Goal: Task Accomplishment & Management: Manage account settings

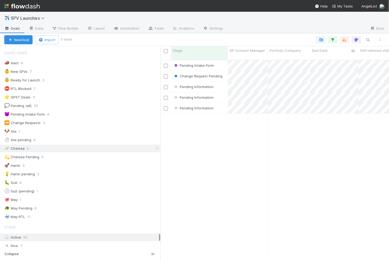
scroll to position [206, 228]
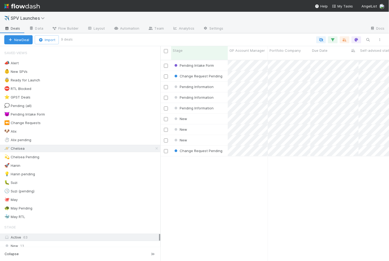
scroll to position [206, 228]
click at [223, 60] on div "Pending Intake Form" at bounding box center [199, 65] width 57 height 10
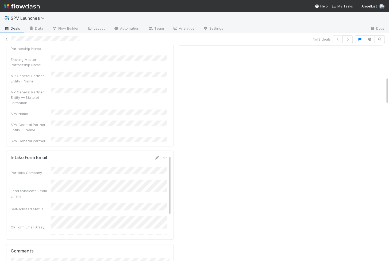
scroll to position [393, 0]
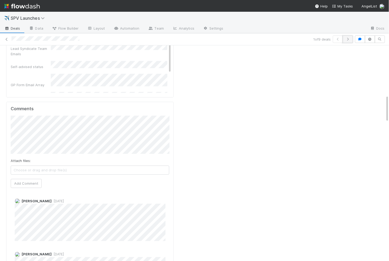
click at [350, 39] on icon "button" at bounding box center [347, 39] width 5 height 3
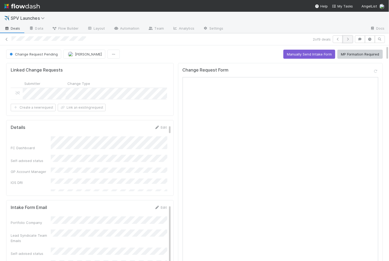
click at [347, 37] on button "button" at bounding box center [347, 39] width 10 height 7
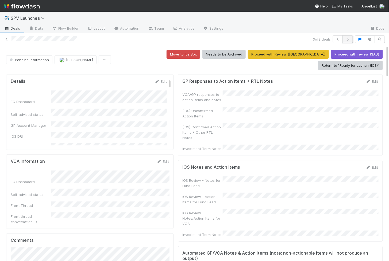
click at [346, 40] on icon "button" at bounding box center [347, 39] width 5 height 3
click at [351, 36] on button "button" at bounding box center [347, 39] width 10 height 7
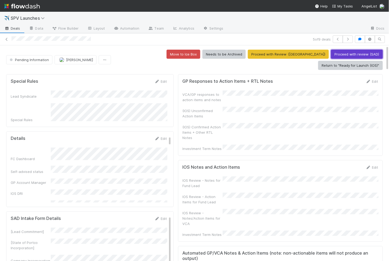
click at [331, 51] on button "Proceed with review (SAD)" at bounding box center [357, 54] width 52 height 9
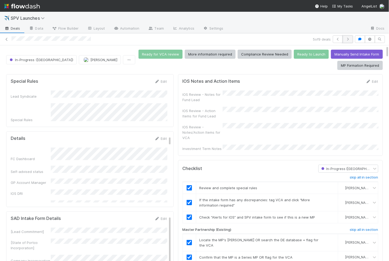
click at [348, 40] on icon "button" at bounding box center [347, 39] width 5 height 3
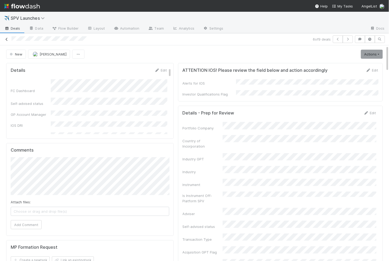
click at [6, 37] on link at bounding box center [6, 39] width 5 height 5
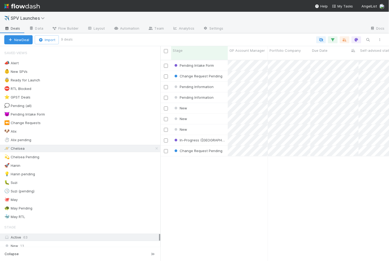
scroll to position [206, 228]
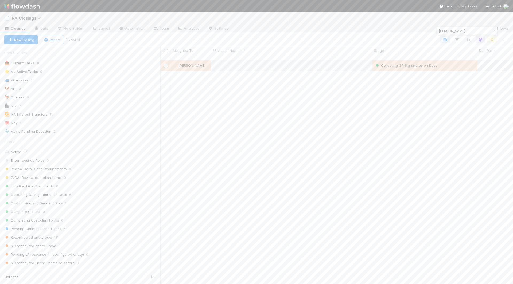
scroll to position [229, 353]
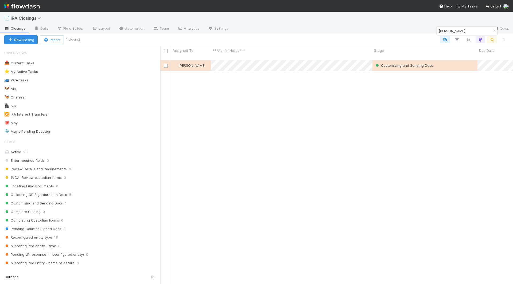
scroll to position [0, 0]
click at [37, 166] on span "Review Details and Requirements" at bounding box center [35, 169] width 63 height 7
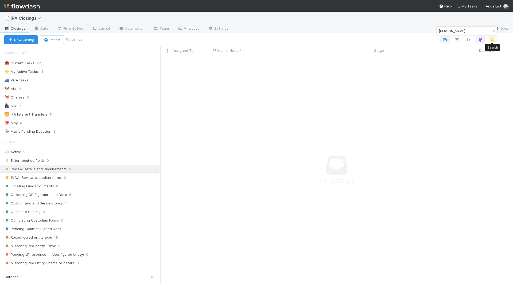
scroll to position [229, 353]
click at [493, 32] on icon "button" at bounding box center [494, 30] width 5 height 3
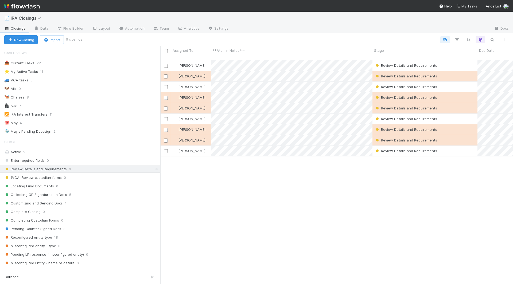
click at [19, 100] on div "📥 Current Tasks 22 ⭐ My Active Tasks 11 🚙 VCA tasks 0 🐶 Alix 0 🐕‍🦺 Chelsea 8 🦍 …" at bounding box center [80, 98] width 160 height 76
click at [24, 96] on div "🐕‍🦺 Chelsea 8" at bounding box center [82, 97] width 156 height 7
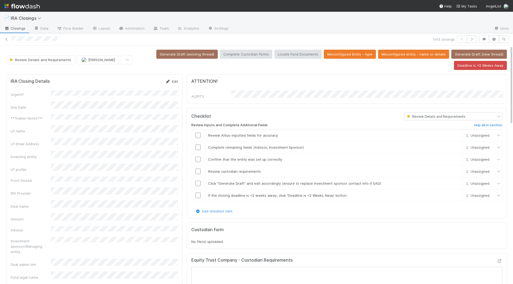
click at [171, 81] on link "Edit" at bounding box center [171, 81] width 13 height 4
click at [147, 83] on button "Save" at bounding box center [149, 83] width 15 height 9
click at [174, 80] on link "Edit" at bounding box center [171, 81] width 13 height 4
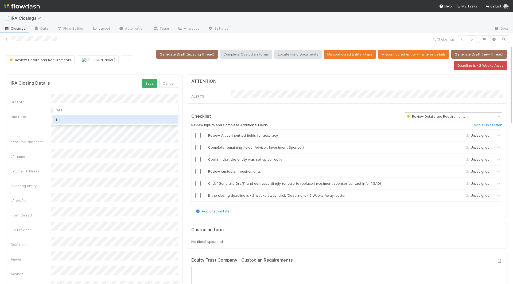
click at [71, 122] on div "No" at bounding box center [115, 120] width 125 height 10
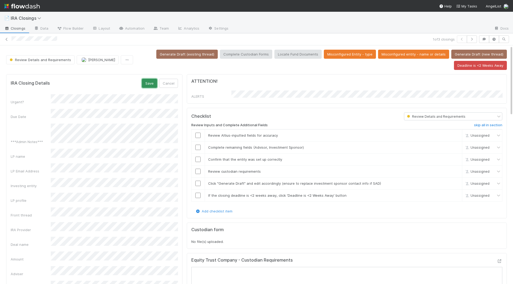
click at [152, 83] on button "Save" at bounding box center [149, 83] width 15 height 9
click at [199, 133] on input "checkbox" at bounding box center [197, 135] width 5 height 5
click at [199, 145] on input "checkbox" at bounding box center [197, 147] width 5 height 5
click at [198, 158] on input "checkbox" at bounding box center [197, 159] width 5 height 5
click at [198, 193] on input "checkbox" at bounding box center [197, 195] width 5 height 5
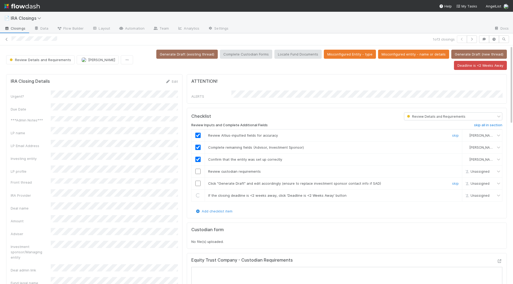
click at [198, 183] on td at bounding box center [197, 184] width 13 height 12
click at [198, 181] on input "checkbox" at bounding box center [197, 183] width 5 height 5
click at [197, 169] on input "checkbox" at bounding box center [197, 171] width 5 height 5
click at [194, 56] on button "Generate Draft (existing thread)" at bounding box center [186, 54] width 61 height 9
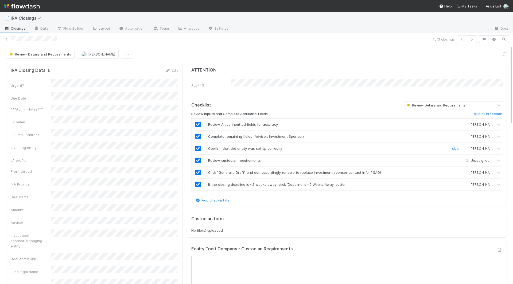
checkbox input "true"
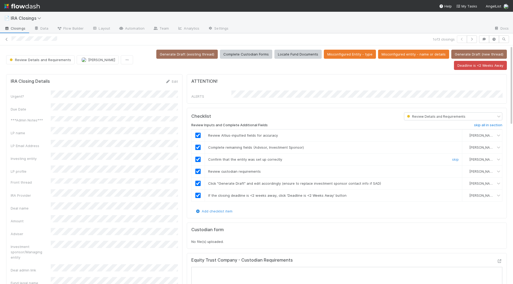
click at [198, 158] on input "checkbox" at bounding box center [197, 159] width 5 height 5
click at [291, 55] on button "Locate Fund Documents" at bounding box center [297, 54] width 47 height 9
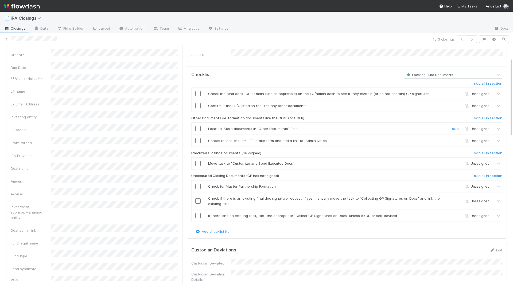
scroll to position [45, 0]
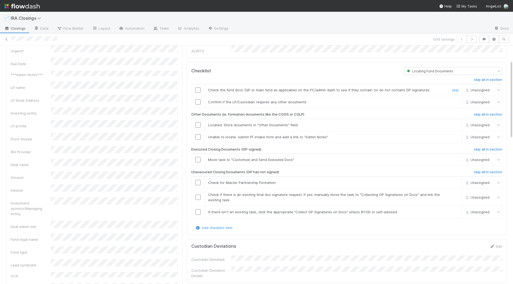
click at [199, 89] on input "checkbox" at bounding box center [197, 89] width 5 height 5
click at [199, 99] on input "checkbox" at bounding box center [197, 101] width 5 height 5
click at [199, 124] on input "checkbox" at bounding box center [197, 124] width 5 height 5
click at [199, 135] on input "checkbox" at bounding box center [197, 136] width 5 height 5
click at [198, 154] on td at bounding box center [197, 160] width 13 height 12
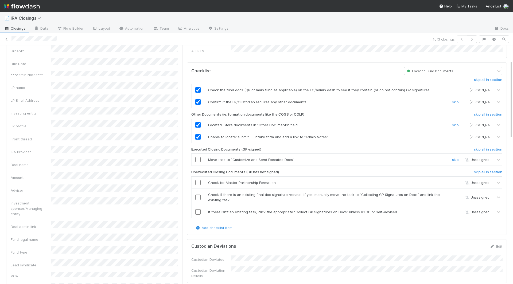
click at [198, 157] on input "checkbox" at bounding box center [197, 159] width 5 height 5
click at [199, 211] on td at bounding box center [197, 212] width 13 height 12
click at [198, 209] on input "checkbox" at bounding box center [197, 211] width 5 height 5
click at [198, 195] on input "checkbox" at bounding box center [197, 197] width 5 height 5
click at [198, 182] on td at bounding box center [197, 183] width 13 height 12
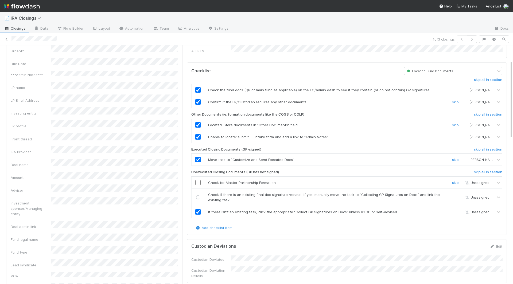
checkbox input "true"
click at [198, 180] on input "checkbox" at bounding box center [197, 182] width 5 height 5
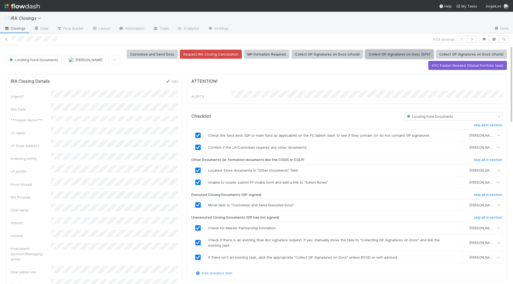
click at [397, 57] on button "Collect GP Signatures on Docs (SPV)" at bounding box center [399, 54] width 68 height 9
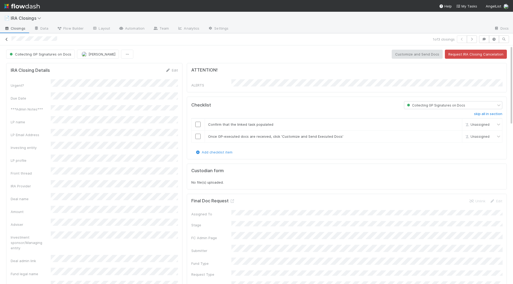
click at [6, 38] on icon at bounding box center [6, 39] width 5 height 3
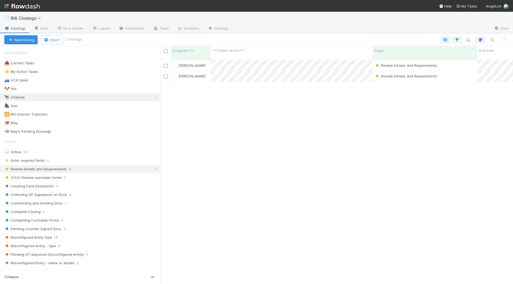
scroll to position [229, 353]
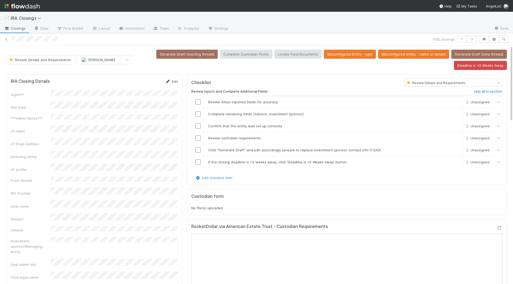
click at [176, 80] on link "Edit" at bounding box center [171, 81] width 13 height 4
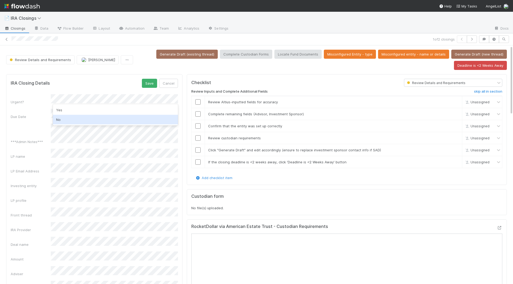
click at [81, 116] on div "No" at bounding box center [115, 120] width 125 height 10
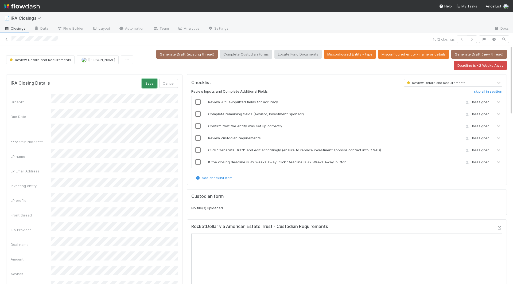
click at [152, 81] on button "Save" at bounding box center [149, 83] width 15 height 9
click at [197, 159] on input "checkbox" at bounding box center [197, 161] width 5 height 5
click at [197, 149] on input "checkbox" at bounding box center [197, 149] width 5 height 5
click at [198, 135] on input "checkbox" at bounding box center [197, 137] width 5 height 5
click at [198, 123] on input "checkbox" at bounding box center [197, 125] width 5 height 5
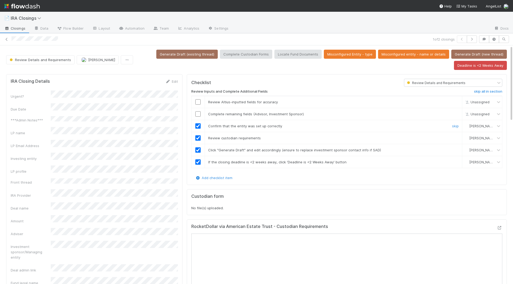
click at [198, 114] on input "checkbox" at bounding box center [197, 113] width 5 height 5
click at [198, 100] on input "checkbox" at bounding box center [197, 101] width 5 height 5
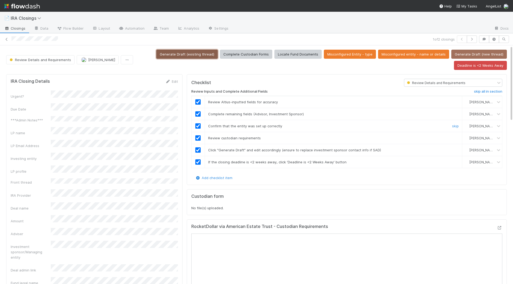
click at [184, 51] on button "Generate Draft (existing thread)" at bounding box center [186, 54] width 61 height 9
click at [309, 51] on button "Locate Fund Documents" at bounding box center [297, 54] width 47 height 9
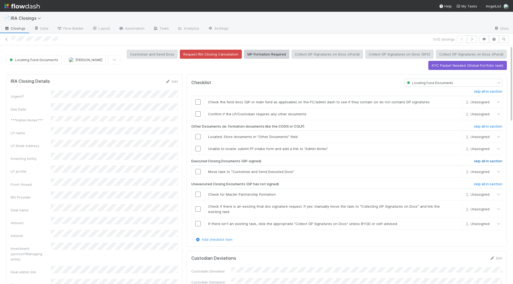
click at [482, 159] on h6 "skip all in section" at bounding box center [488, 161] width 28 height 4
click at [481, 124] on h6 "skip all in section" at bounding box center [488, 126] width 28 height 4
click at [197, 100] on input "checkbox" at bounding box center [197, 101] width 5 height 5
click at [198, 112] on input "checkbox" at bounding box center [197, 113] width 5 height 5
click at [199, 193] on input "checkbox" at bounding box center [197, 194] width 5 height 5
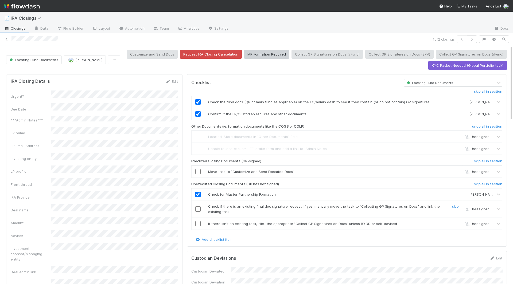
click at [198, 206] on input "checkbox" at bounding box center [197, 208] width 5 height 5
click at [198, 221] on input "checkbox" at bounding box center [197, 223] width 5 height 5
click at [485, 159] on h6 "skip all in section" at bounding box center [488, 161] width 28 height 4
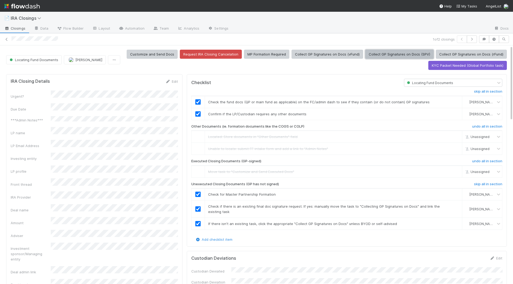
click at [396, 57] on button "Collect GP Signatures on Docs (SPV)" at bounding box center [399, 54] width 68 height 9
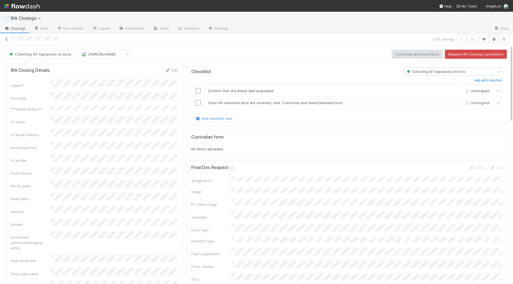
click at [8, 40] on icon at bounding box center [6, 39] width 5 height 3
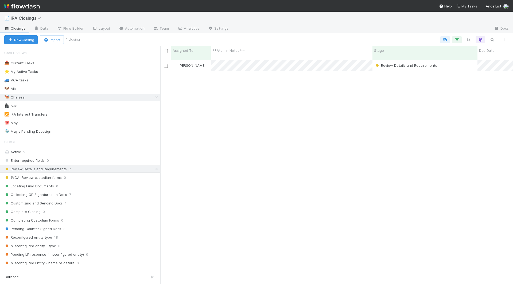
scroll to position [229, 353]
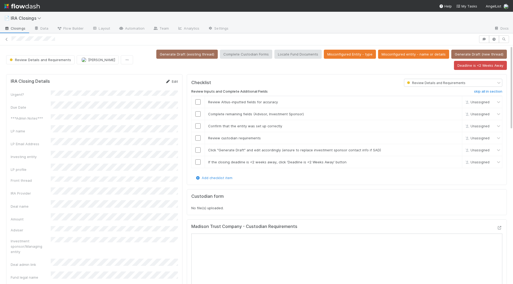
click at [169, 80] on icon at bounding box center [167, 81] width 5 height 3
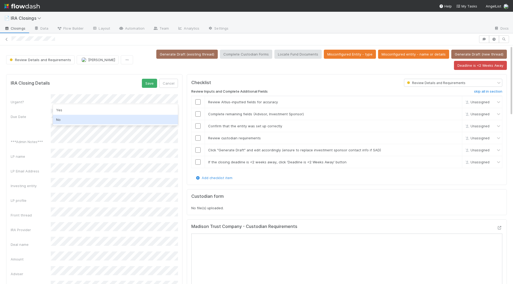
click at [73, 119] on div "No" at bounding box center [115, 120] width 125 height 10
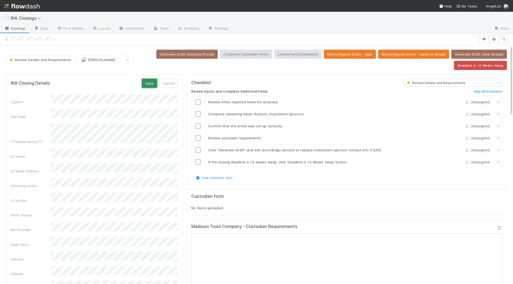
click at [145, 83] on button "Save" at bounding box center [149, 83] width 15 height 9
click at [197, 100] on input "checkbox" at bounding box center [197, 101] width 5 height 5
click at [197, 115] on input "checkbox" at bounding box center [197, 113] width 5 height 5
click at [199, 125] on input "checkbox" at bounding box center [197, 125] width 5 height 5
click at [197, 144] on td at bounding box center [197, 150] width 13 height 12
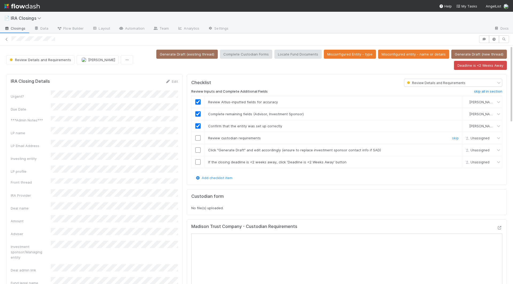
click at [197, 138] on input "checkbox" at bounding box center [197, 137] width 5 height 5
click at [197, 148] on input "checkbox" at bounding box center [197, 149] width 5 height 5
click at [197, 161] on input "checkbox" at bounding box center [197, 161] width 5 height 5
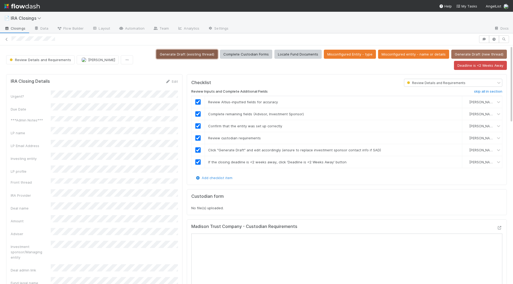
click at [177, 53] on button "Generate Draft (existing thread)" at bounding box center [186, 54] width 61 height 9
click at [291, 53] on button "Locate Fund Documents" at bounding box center [297, 54] width 47 height 9
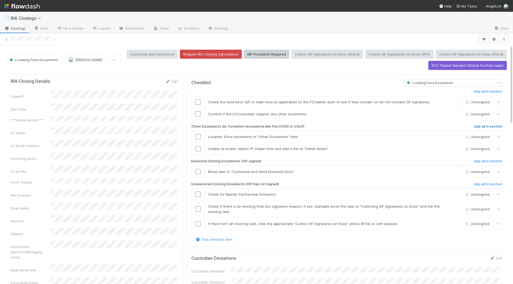
click at [477, 126] on h6 "skip all in section" at bounding box center [488, 126] width 28 height 4
click at [486, 159] on h6 "skip all in section" at bounding box center [488, 161] width 28 height 4
click at [197, 101] on input "checkbox" at bounding box center [197, 101] width 5 height 5
click at [197, 111] on input "checkbox" at bounding box center [197, 113] width 5 height 5
checkbox input "true"
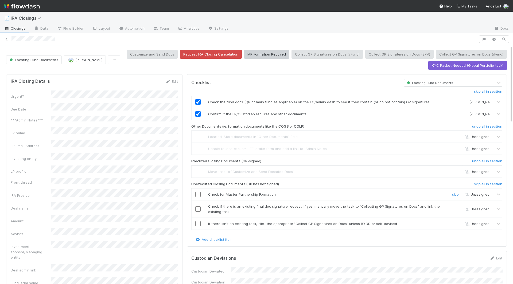
click at [200, 192] on input "checkbox" at bounding box center [197, 194] width 5 height 5
click at [200, 204] on td at bounding box center [197, 209] width 13 height 17
click at [200, 207] on input "checkbox" at bounding box center [197, 208] width 5 height 5
click at [199, 224] on input "checkbox" at bounding box center [197, 223] width 5 height 5
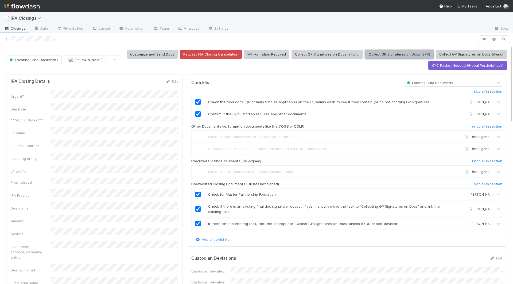
click at [390, 56] on button "Collect GP Signatures on Docs (SPV)" at bounding box center [399, 54] width 68 height 9
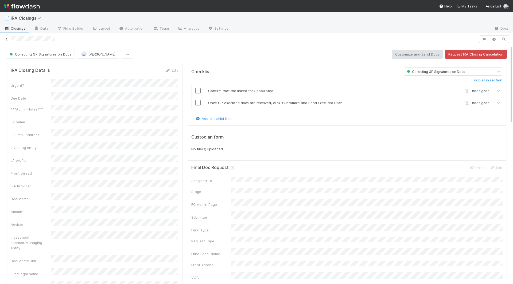
click at [6, 41] on link at bounding box center [6, 39] width 5 height 5
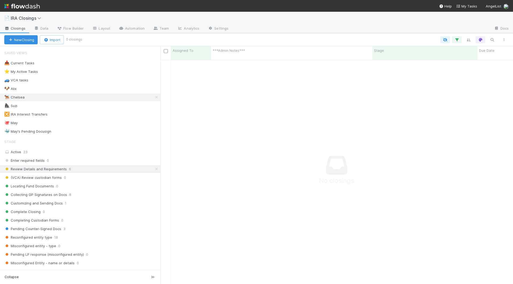
scroll to position [229, 353]
click at [155, 167] on icon at bounding box center [156, 168] width 5 height 3
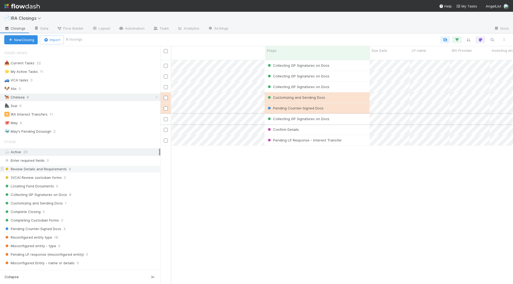
scroll to position [0, 108]
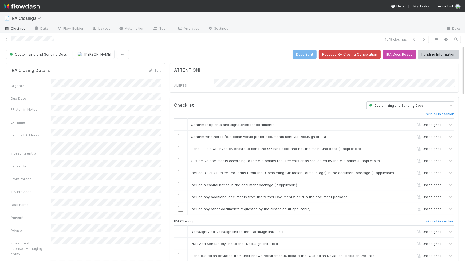
click at [63, 143] on div "Investing entity" at bounding box center [86, 149] width 150 height 14
copy div
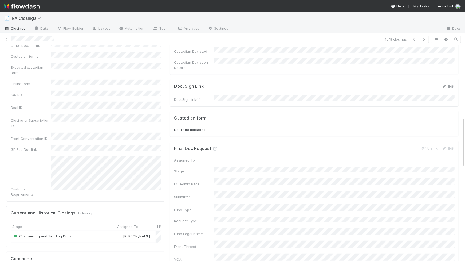
scroll to position [295, 0]
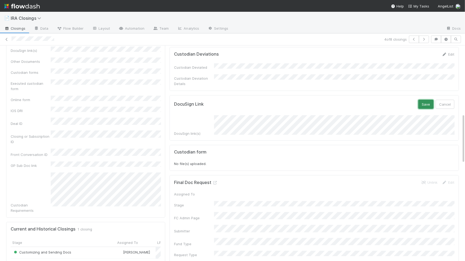
click at [422, 100] on button "Save" at bounding box center [426, 104] width 15 height 9
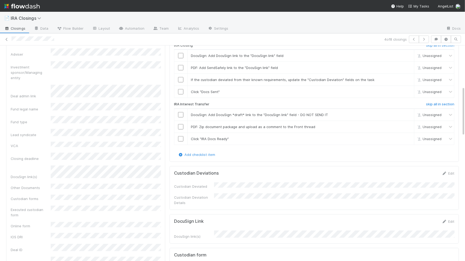
scroll to position [165, 0]
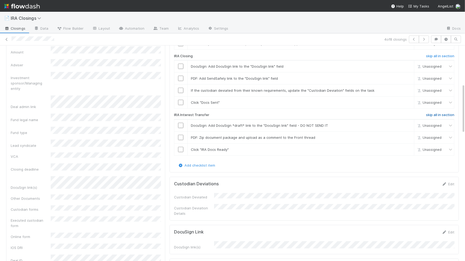
click at [451, 113] on h6 "skip all in section" at bounding box center [440, 115] width 28 height 4
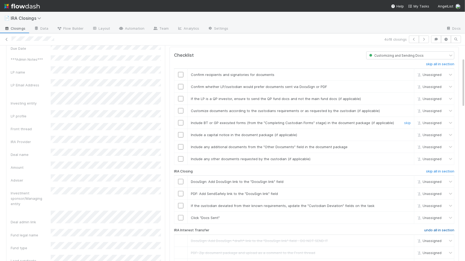
scroll to position [38, 0]
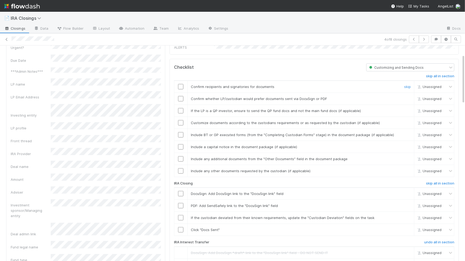
click at [181, 84] on input "checkbox" at bounding box center [180, 86] width 5 height 5
click at [181, 96] on input "checkbox" at bounding box center [180, 98] width 5 height 5
click at [181, 104] on td at bounding box center [180, 110] width 13 height 12
click at [181, 108] on input "checkbox" at bounding box center [180, 110] width 5 height 5
click at [181, 120] on input "checkbox" at bounding box center [180, 122] width 5 height 5
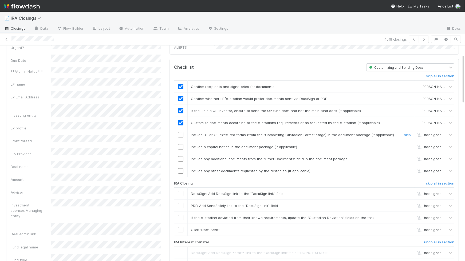
click at [181, 132] on input "checkbox" at bounding box center [180, 134] width 5 height 5
click at [181, 144] on input "checkbox" at bounding box center [180, 146] width 5 height 5
click at [181, 157] on input "checkbox" at bounding box center [180, 158] width 5 height 5
click at [181, 133] on input "checkbox" at bounding box center [180, 134] width 5 height 5
click at [181, 168] on input "checkbox" at bounding box center [180, 170] width 5 height 5
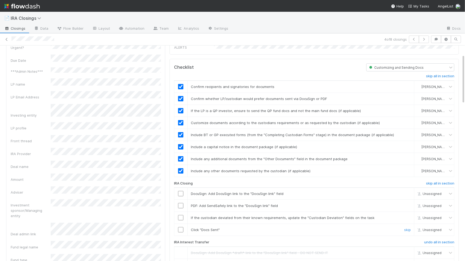
click at [181, 227] on input "checkbox" at bounding box center [180, 229] width 5 height 5
click at [182, 215] on input "checkbox" at bounding box center [180, 217] width 5 height 5
click at [182, 203] on input "checkbox" at bounding box center [180, 205] width 5 height 5
click at [181, 191] on input "checkbox" at bounding box center [180, 193] width 5 height 5
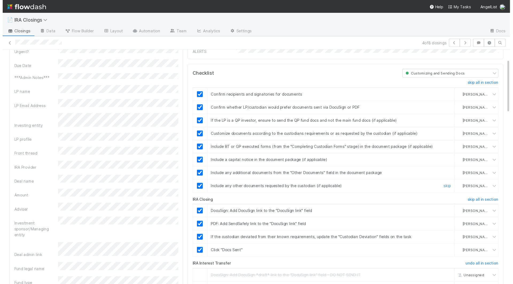
scroll to position [0, 0]
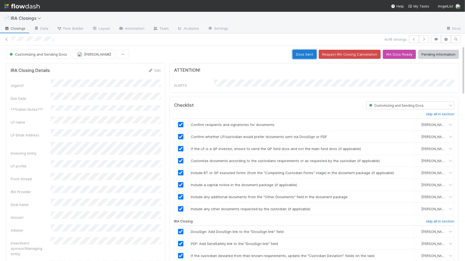
click at [305, 53] on button "Docs Sent" at bounding box center [305, 54] width 24 height 9
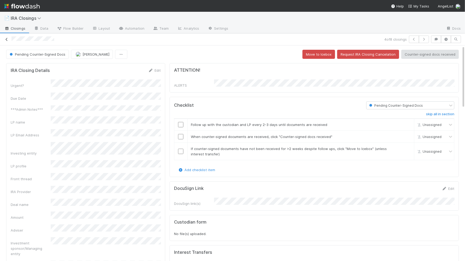
click at [7, 37] on link at bounding box center [6, 39] width 5 height 5
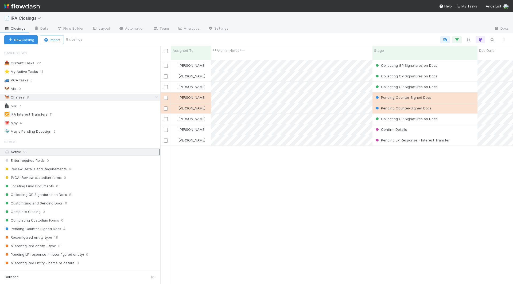
scroll to position [0, 0]
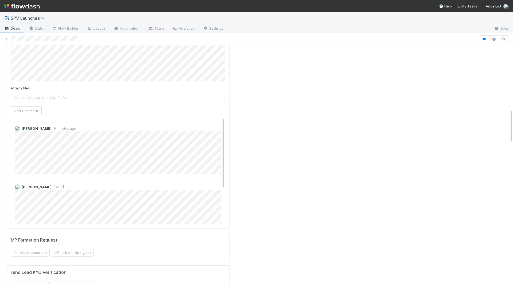
scroll to position [458, 0]
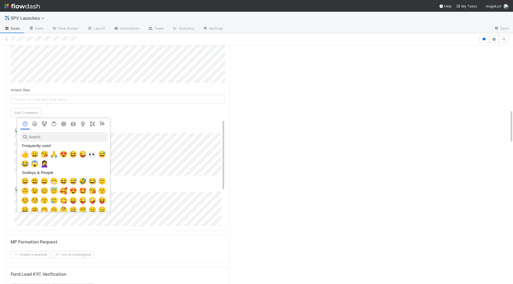
click at [22, 155] on span "👍" at bounding box center [25, 154] width 8 height 7
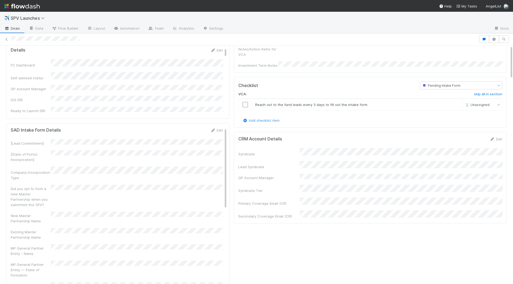
scroll to position [0, 0]
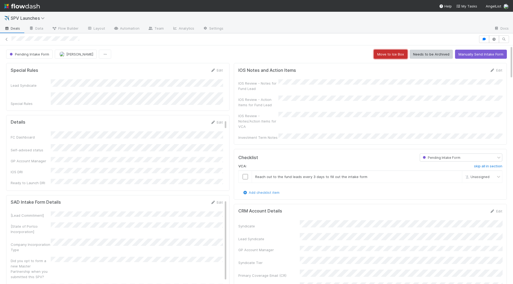
click at [393, 52] on button "Move to Ice Box" at bounding box center [391, 54] width 34 height 9
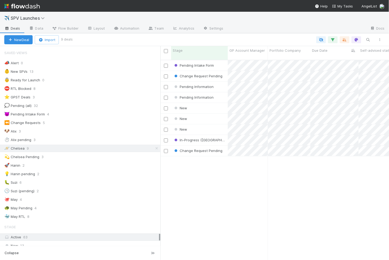
scroll to position [205, 228]
click at [212, 92] on div "New" at bounding box center [199, 97] width 57 height 10
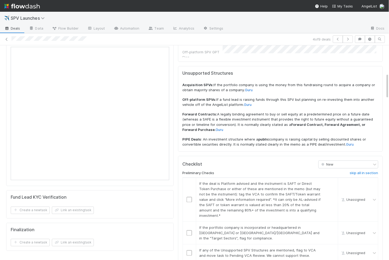
scroll to position [280, 0]
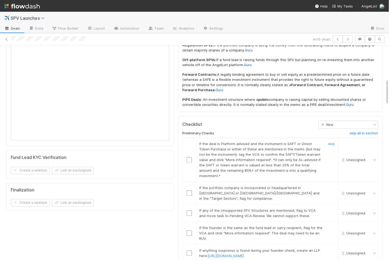
click at [190, 158] on input "checkbox" at bounding box center [188, 160] width 5 height 5
click at [190, 191] on input "checkbox" at bounding box center [188, 193] width 5 height 5
click at [188, 211] on input "checkbox" at bounding box center [188, 213] width 5 height 5
click at [190, 231] on input "checkbox" at bounding box center [188, 233] width 5 height 5
click at [190, 251] on input "checkbox" at bounding box center [188, 253] width 5 height 5
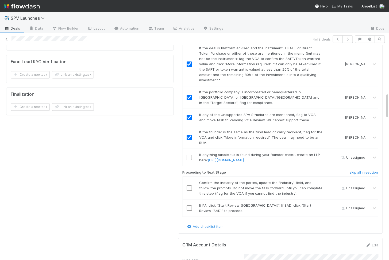
scroll to position [396, 0]
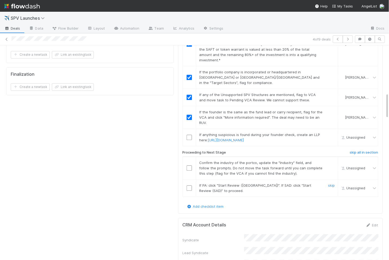
click at [189, 186] on input "checkbox" at bounding box center [188, 188] width 5 height 5
click at [188, 166] on input "checkbox" at bounding box center [188, 168] width 5 height 5
click at [189, 135] on input "checkbox" at bounding box center [188, 137] width 5 height 5
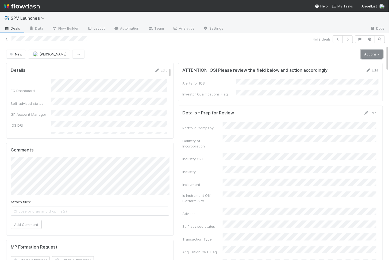
click at [372, 56] on link "Actions" at bounding box center [372, 54] width 22 height 9
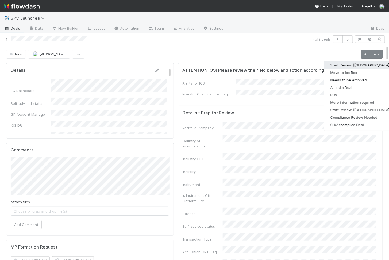
click at [337, 64] on button "Start Review (PA)" at bounding box center [360, 64] width 73 height 7
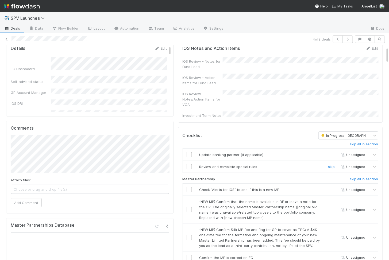
scroll to position [29, 0]
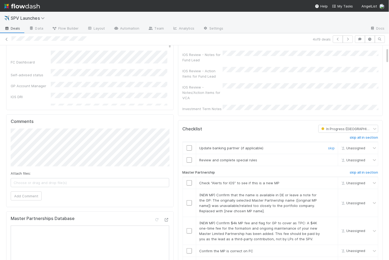
click at [186, 146] on input "checkbox" at bounding box center [188, 148] width 5 height 5
click at [189, 158] on input "checkbox" at bounding box center [188, 160] width 5 height 5
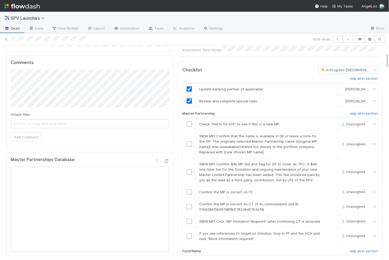
scroll to position [97, 0]
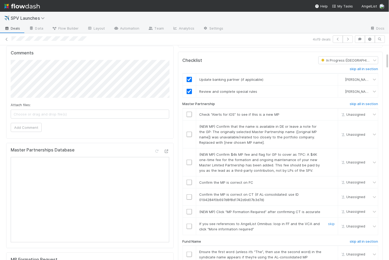
click at [190, 224] on input "checkbox" at bounding box center [188, 226] width 5 height 5
click at [190, 209] on input "checkbox" at bounding box center [188, 211] width 5 height 5
click at [189, 195] on input "checkbox" at bounding box center [188, 197] width 5 height 5
click at [188, 180] on input "checkbox" at bounding box center [188, 182] width 5 height 5
click at [189, 160] on input "checkbox" at bounding box center [188, 162] width 5 height 5
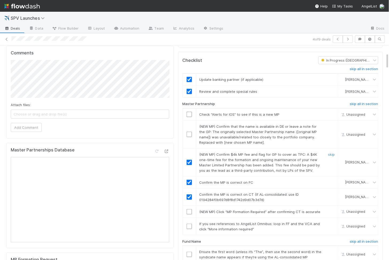
click at [189, 132] on input "checkbox" at bounding box center [188, 134] width 5 height 5
click at [190, 110] on td at bounding box center [188, 114] width 13 height 12
click at [189, 112] on input "checkbox" at bounding box center [188, 114] width 5 height 5
click at [189, 224] on input "checkbox" at bounding box center [188, 226] width 5 height 5
click at [189, 209] on input "checkbox" at bounding box center [188, 211] width 5 height 5
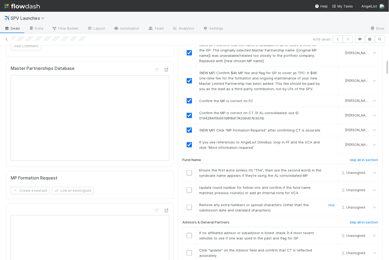
scroll to position [183, 0]
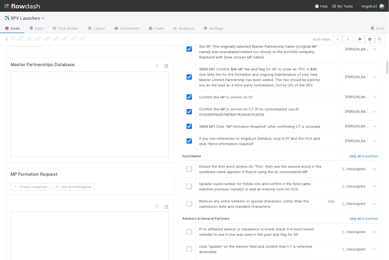
click at [188, 201] on input "checkbox" at bounding box center [188, 203] width 5 height 5
click at [187, 184] on input "checkbox" at bounding box center [188, 186] width 5 height 5
click at [189, 167] on input "checkbox" at bounding box center [188, 169] width 5 height 5
click at [190, 201] on input "checkbox" at bounding box center [188, 203] width 5 height 5
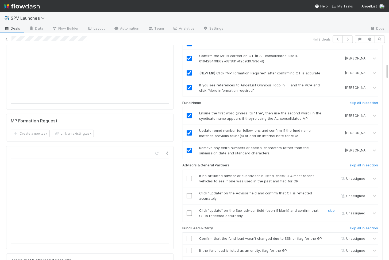
scroll to position [244, 0]
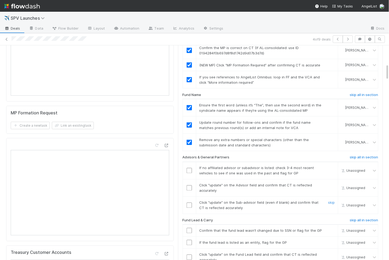
click at [189, 203] on input "checkbox" at bounding box center [188, 205] width 5 height 5
click at [189, 186] on input "checkbox" at bounding box center [188, 188] width 5 height 5
click at [189, 168] on input "checkbox" at bounding box center [188, 170] width 5 height 5
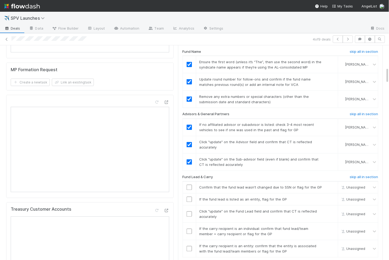
scroll to position [288, 0]
click at [188, 246] on input "checkbox" at bounding box center [188, 248] width 5 height 5
click at [188, 229] on input "checkbox" at bounding box center [188, 231] width 5 height 5
click at [189, 211] on input "checkbox" at bounding box center [188, 213] width 5 height 5
click at [189, 197] on input "checkbox" at bounding box center [188, 199] width 5 height 5
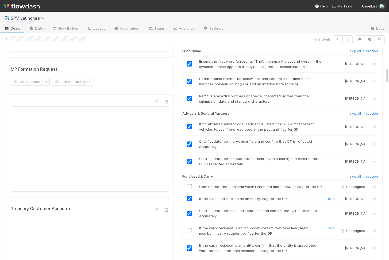
click at [189, 185] on input "checkbox" at bounding box center [188, 187] width 5 height 5
click at [191, 229] on input "checkbox" at bounding box center [188, 231] width 5 height 5
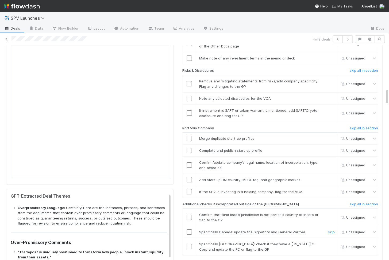
scroll to position [573, 0]
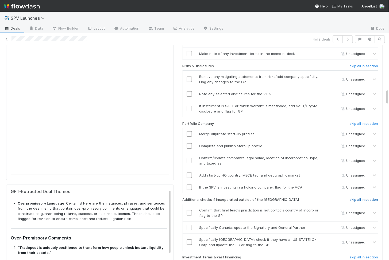
click at [369, 198] on h6 "skip all in section" at bounding box center [364, 200] width 28 height 4
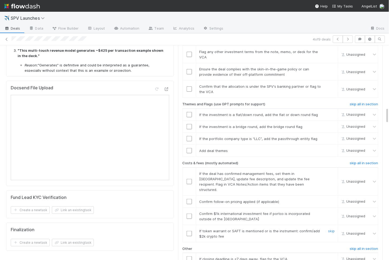
scroll to position [825, 0]
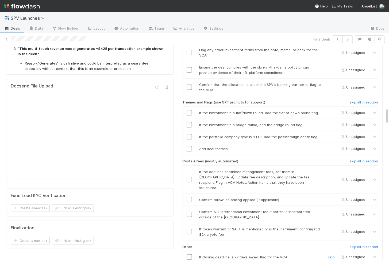
click at [189, 255] on input "checkbox" at bounding box center [188, 257] width 5 height 5
click at [190, 229] on input "checkbox" at bounding box center [188, 231] width 5 height 5
click at [188, 212] on input "checkbox" at bounding box center [188, 214] width 5 height 5
click at [189, 197] on input "checkbox" at bounding box center [188, 199] width 5 height 5
click at [189, 177] on input "checkbox" at bounding box center [188, 179] width 5 height 5
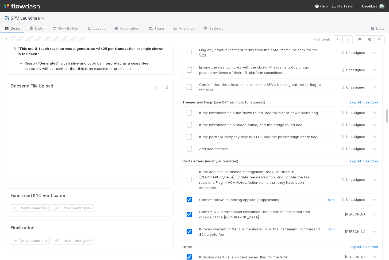
click at [188, 197] on input "checkbox" at bounding box center [188, 199] width 5 height 5
click at [189, 177] on input "checkbox" at bounding box center [188, 179] width 5 height 5
click at [187, 197] on input "checkbox" at bounding box center [188, 199] width 5 height 5
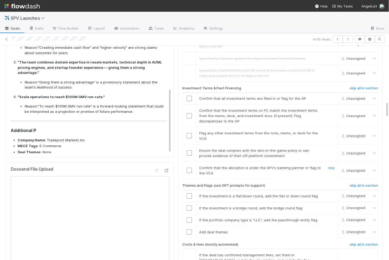
scroll to position [754, 0]
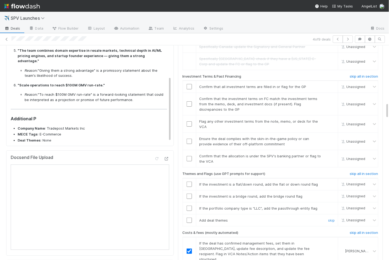
click at [189, 218] on input "checkbox" at bounding box center [188, 220] width 5 height 5
click at [189, 206] on input "checkbox" at bounding box center [188, 208] width 5 height 5
click at [189, 194] on input "checkbox" at bounding box center [188, 196] width 5 height 5
click at [189, 182] on input "checkbox" at bounding box center [188, 184] width 5 height 5
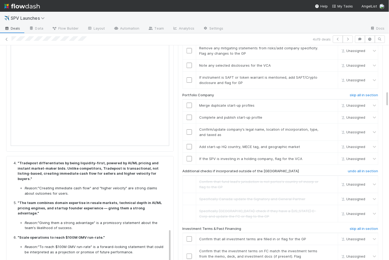
scroll to position [597, 0]
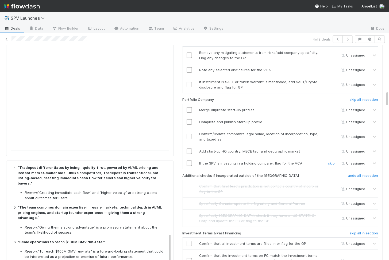
click at [189, 161] on input "checkbox" at bounding box center [188, 163] width 5 height 5
click at [189, 149] on input "checkbox" at bounding box center [188, 151] width 5 height 5
click at [189, 134] on input "checkbox" at bounding box center [188, 136] width 5 height 5
click at [188, 119] on input "checkbox" at bounding box center [188, 121] width 5 height 5
click at [190, 107] on input "checkbox" at bounding box center [188, 109] width 5 height 5
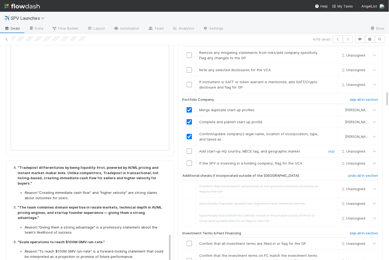
click at [190, 149] on input "checkbox" at bounding box center [188, 151] width 5 height 5
click at [189, 161] on input "checkbox" at bounding box center [188, 163] width 5 height 5
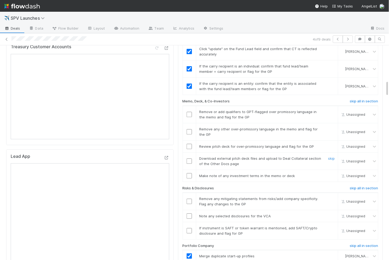
scroll to position [450, 0]
click at [190, 229] on input "checkbox" at bounding box center [188, 231] width 5 height 5
click at [188, 214] on input "checkbox" at bounding box center [188, 216] width 5 height 5
click at [188, 193] on td at bounding box center [188, 201] width 13 height 17
click at [189, 200] on input "checkbox" at bounding box center [188, 202] width 5 height 5
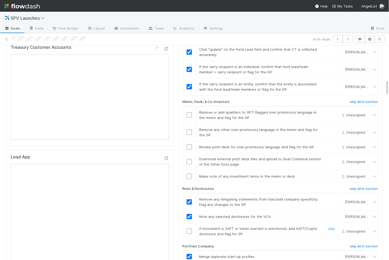
click at [189, 229] on input "checkbox" at bounding box center [188, 231] width 5 height 5
click at [190, 159] on input "checkbox" at bounding box center [188, 161] width 5 height 5
click at [190, 145] on input "checkbox" at bounding box center [188, 147] width 5 height 5
click at [191, 145] on input "checkbox" at bounding box center [188, 147] width 5 height 5
click at [188, 174] on input "checkbox" at bounding box center [188, 176] width 5 height 5
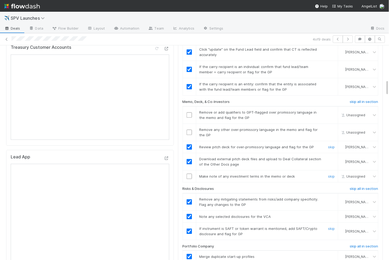
click at [189, 174] on input "checkbox" at bounding box center [188, 176] width 5 height 5
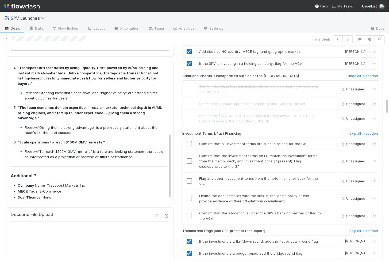
scroll to position [0, 0]
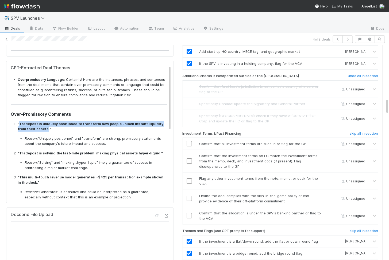
drag, startPoint x: 37, startPoint y: 126, endPoint x: 19, endPoint y: 123, distance: 18.4
click at [19, 123] on strong ""Tradepost is uniquely positioned to transform how people unlock instant liquid…" at bounding box center [91, 127] width 146 height 10
copy strong "Tradepost is uniquely positioned to transform how people unlock instant liquidi…"
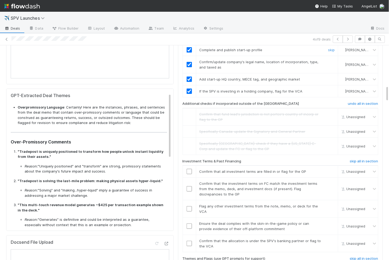
scroll to position [735, 0]
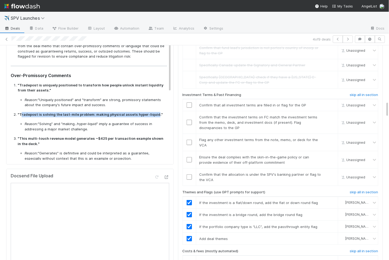
drag, startPoint x: 20, startPoint y: 112, endPoint x: 151, endPoint y: 112, distance: 130.6
click at [151, 112] on strong ""Tradepost is solving the last-mile problem: making physical assets hyper-liqui…" at bounding box center [90, 114] width 145 height 4
copy strong "radepost is solving the last-mile problem: making physical assets hyper-liquid"
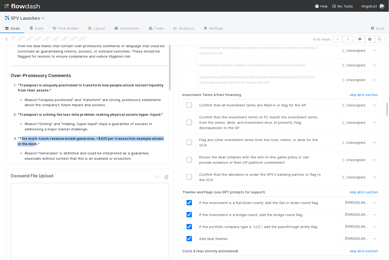
drag, startPoint x: 21, startPoint y: 136, endPoint x: 24, endPoint y: 140, distance: 5.0
click at [24, 140] on strong ""This multi-touch revenue model generates ~$425 per transaction example shown i…" at bounding box center [91, 142] width 146 height 10
copy strong "his multi-touch revenue model generates ~$425 per transaction example shown in …"
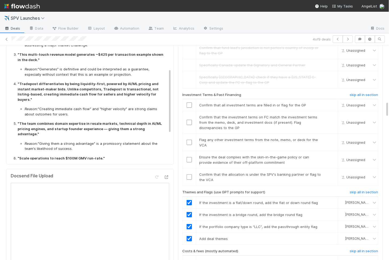
scroll to position [90, 0]
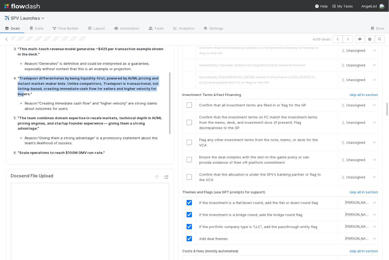
drag, startPoint x: 20, startPoint y: 75, endPoint x: 130, endPoint y: 85, distance: 111.1
click at [130, 85] on strong ""Tradepost differentiates by being liquidity-first, powered by AI/ML pricing an…" at bounding box center [88, 86] width 141 height 20
copy strong "Tradepost differentiates by being liquidity-first, powered by AI/ML pricing and…"
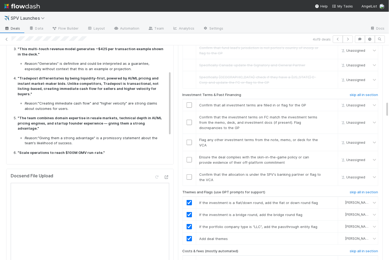
scroll to position [744, 0]
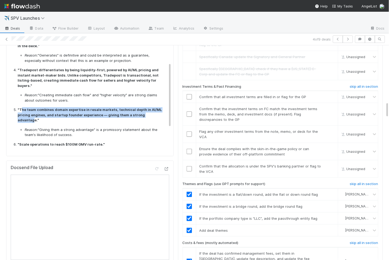
drag, startPoint x: 21, startPoint y: 102, endPoint x: 142, endPoint y: 107, distance: 121.4
click at [142, 108] on strong ""The team combines domain expertise in resale markets, technical depth in AI/ML…" at bounding box center [90, 115] width 144 height 15
copy strong "he team combines domain expertise in resale markets, technical depth in AI/ML p…"
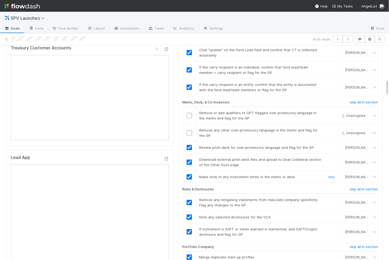
scroll to position [450, 0]
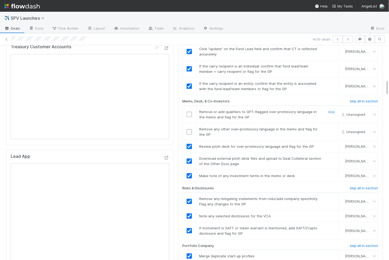
click at [190, 112] on input "checkbox" at bounding box center [188, 114] width 5 height 5
click at [189, 129] on input "checkbox" at bounding box center [188, 131] width 5 height 5
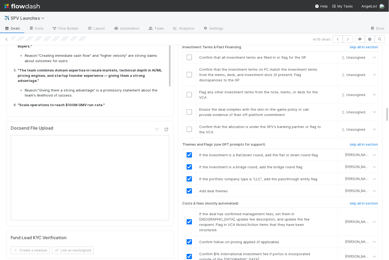
scroll to position [777, 0]
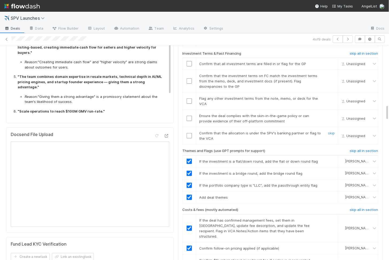
click at [188, 133] on input "checkbox" at bounding box center [188, 135] width 5 height 5
click at [188, 116] on input "checkbox" at bounding box center [188, 118] width 5 height 5
click at [188, 99] on input "checkbox" at bounding box center [188, 101] width 5 height 5
click at [187, 70] on td at bounding box center [188, 81] width 13 height 23
click at [189, 79] on input "checkbox" at bounding box center [188, 81] width 5 height 5
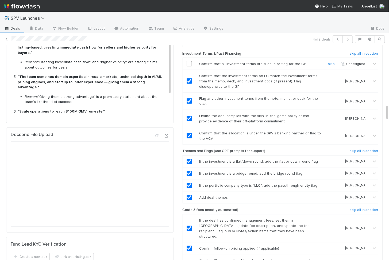
click at [189, 61] on input "checkbox" at bounding box center [188, 63] width 5 height 5
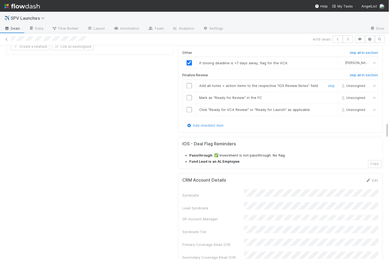
scroll to position [1013, 0]
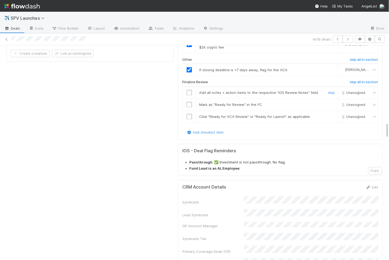
click at [189, 90] on input "checkbox" at bounding box center [188, 92] width 5 height 5
click at [189, 102] on input "checkbox" at bounding box center [188, 104] width 5 height 5
click at [189, 114] on input "checkbox" at bounding box center [188, 116] width 5 height 5
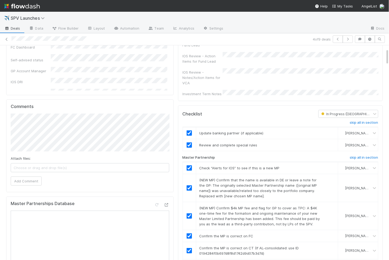
scroll to position [0, 0]
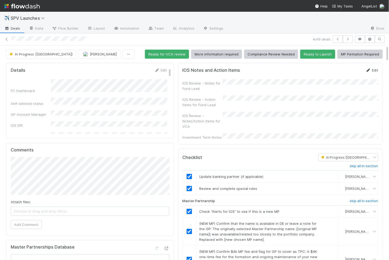
click at [373, 71] on link "Edit" at bounding box center [371, 70] width 13 height 4
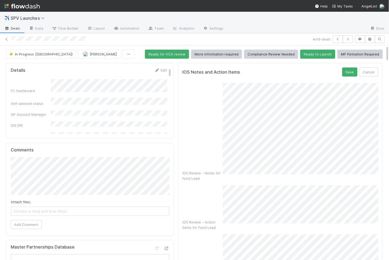
click at [182, 89] on div "IOS Notes and Action Items Save Cancel IOS Review - Notes for Fund Lead IOS Rev…" at bounding box center [280, 198] width 205 height 270
click at [353, 71] on button "Save" at bounding box center [349, 72] width 15 height 9
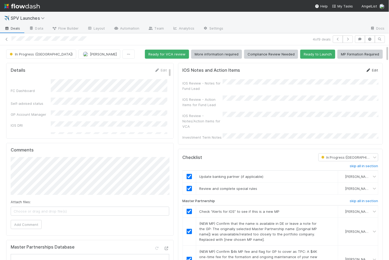
click at [374, 69] on link "Edit" at bounding box center [371, 70] width 13 height 4
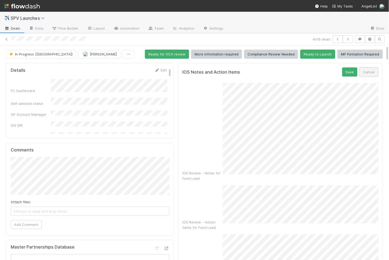
click at [370, 75] on button "Cancel" at bounding box center [368, 72] width 19 height 9
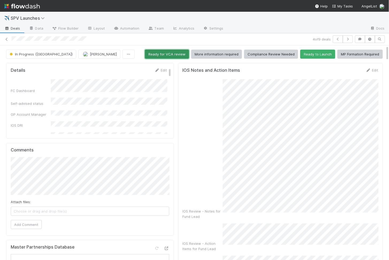
click at [161, 53] on button "Ready for VCA review" at bounding box center [167, 54] width 44 height 9
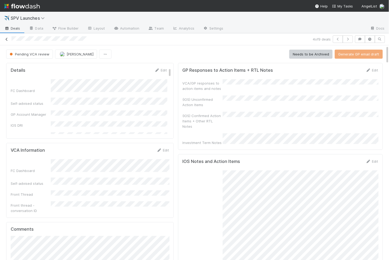
click at [6, 37] on link at bounding box center [6, 39] width 5 height 5
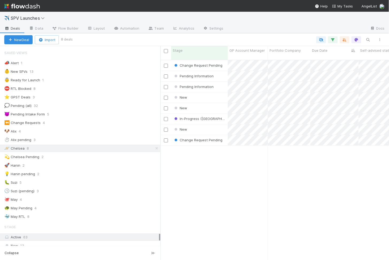
scroll to position [0, 0]
click at [212, 95] on div "New" at bounding box center [199, 97] width 57 height 10
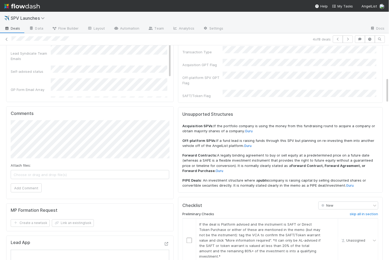
scroll to position [365, 0]
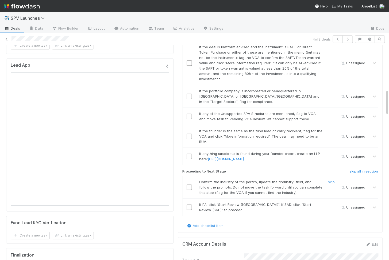
click at [189, 185] on input "checkbox" at bounding box center [188, 187] width 5 height 5
click at [189, 205] on input "checkbox" at bounding box center [188, 207] width 5 height 5
click at [189, 154] on input "checkbox" at bounding box center [188, 156] width 5 height 5
click at [189, 125] on td at bounding box center [188, 136] width 13 height 23
click at [189, 134] on input "checkbox" at bounding box center [188, 136] width 5 height 5
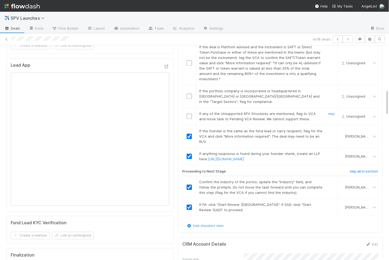
click at [188, 114] on input "checkbox" at bounding box center [188, 116] width 5 height 5
click at [189, 94] on input "checkbox" at bounding box center [188, 96] width 5 height 5
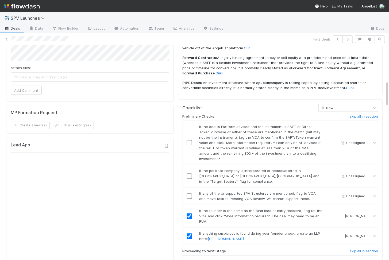
scroll to position [266, 0]
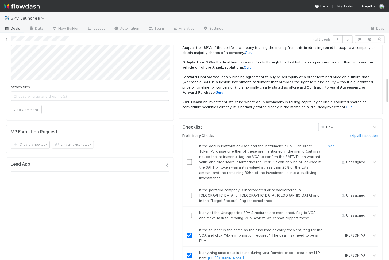
click at [190, 160] on input "checkbox" at bounding box center [188, 162] width 5 height 5
checkbox input "true"
click at [189, 193] on input "checkbox" at bounding box center [188, 195] width 5 height 5
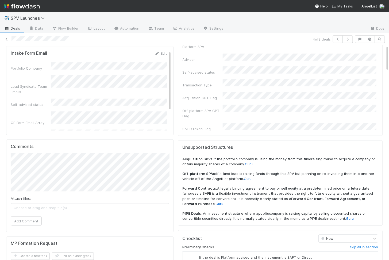
scroll to position [0, 0]
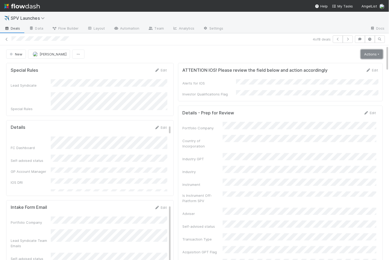
click at [369, 56] on link "Actions" at bounding box center [372, 54] width 22 height 9
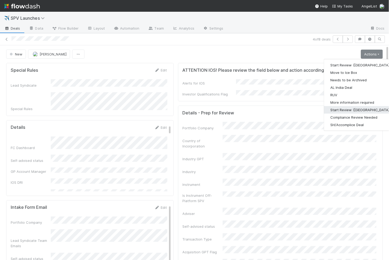
click at [350, 108] on button "Start Review (SAD)" at bounding box center [360, 109] width 73 height 7
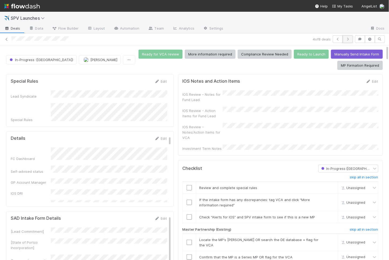
click at [352, 40] on button "button" at bounding box center [347, 39] width 10 height 7
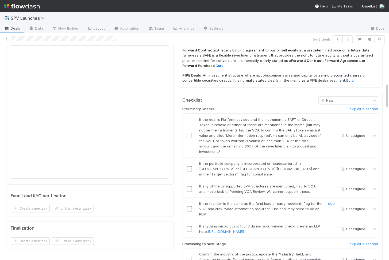
scroll to position [341, 0]
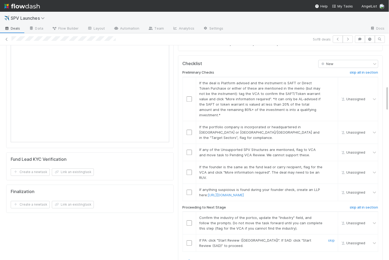
click at [189, 241] on input "checkbox" at bounding box center [188, 243] width 5 height 5
click at [188, 221] on input "checkbox" at bounding box center [188, 223] width 5 height 5
click at [191, 190] on input "checkbox" at bounding box center [188, 192] width 5 height 5
click at [189, 170] on input "checkbox" at bounding box center [188, 172] width 5 height 5
click at [189, 150] on input "checkbox" at bounding box center [188, 152] width 5 height 5
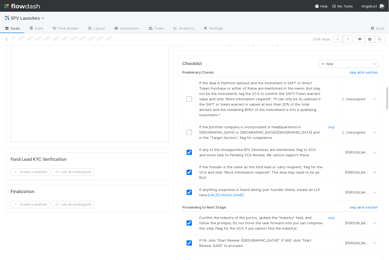
click at [188, 130] on input "checkbox" at bounding box center [188, 132] width 5 height 5
click at [186, 97] on input "checkbox" at bounding box center [188, 99] width 5 height 5
click at [188, 130] on input "checkbox" at bounding box center [188, 132] width 5 height 5
checkbox input "true"
click at [190, 97] on input "checkbox" at bounding box center [188, 99] width 5 height 5
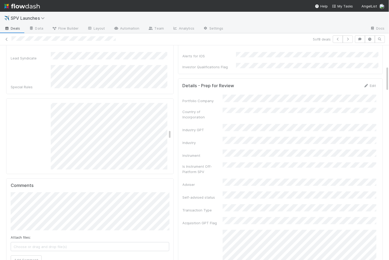
scroll to position [0, 0]
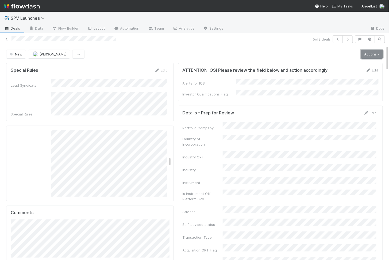
click at [371, 54] on link "Actions" at bounding box center [372, 54] width 22 height 9
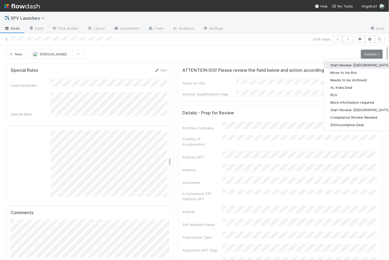
click at [358, 63] on button "Start Review (PA)" at bounding box center [360, 64] width 73 height 7
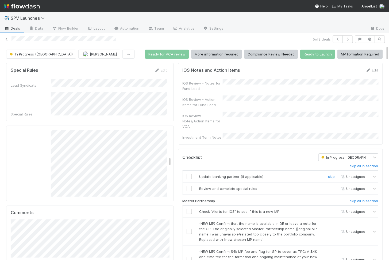
click at [189, 174] on input "checkbox" at bounding box center [188, 176] width 5 height 5
click at [187, 186] on input "checkbox" at bounding box center [188, 188] width 5 height 5
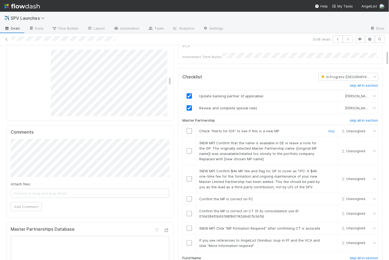
scroll to position [85, 0]
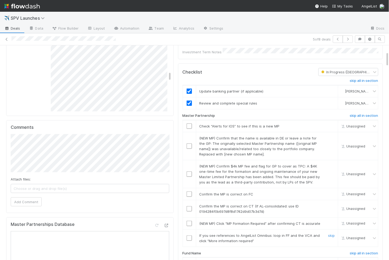
click at [190, 236] on input "checkbox" at bounding box center [188, 238] width 5 height 5
click at [189, 221] on input "checkbox" at bounding box center [188, 223] width 5 height 5
click at [189, 204] on td at bounding box center [188, 208] width 13 height 17
click at [189, 206] on input "checkbox" at bounding box center [188, 208] width 5 height 5
click at [191, 192] on input "checkbox" at bounding box center [188, 194] width 5 height 5
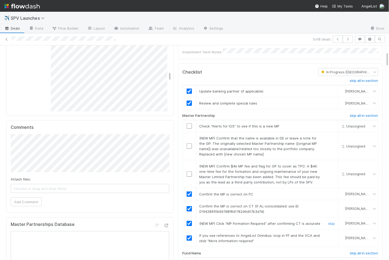
click at [190, 172] on input "checkbox" at bounding box center [188, 174] width 5 height 5
click at [190, 144] on input "checkbox" at bounding box center [188, 146] width 5 height 5
click at [189, 124] on input "checkbox" at bounding box center [188, 126] width 5 height 5
checkbox input "true"
click at [188, 144] on input "checkbox" at bounding box center [188, 146] width 5 height 5
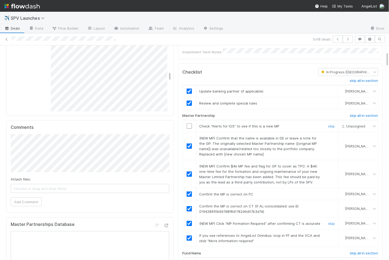
click at [188, 124] on input "checkbox" at bounding box center [188, 126] width 5 height 5
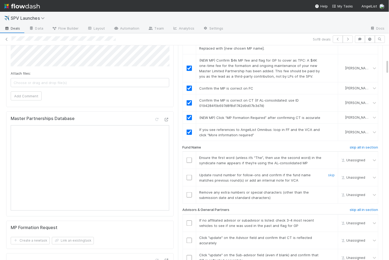
scroll to position [193, 0]
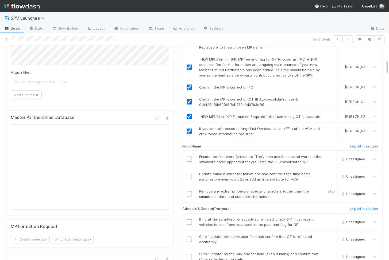
click at [190, 192] on input "checkbox" at bounding box center [188, 194] width 5 height 5
click at [188, 172] on td at bounding box center [188, 176] width 13 height 17
click at [188, 174] on input "checkbox" at bounding box center [188, 176] width 5 height 5
click at [189, 154] on td at bounding box center [188, 159] width 13 height 17
click at [189, 157] on input "checkbox" at bounding box center [188, 159] width 5 height 5
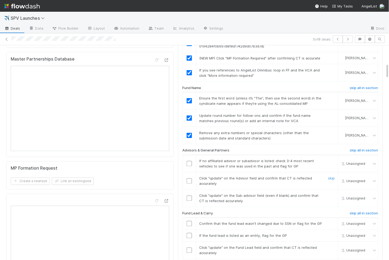
scroll to position [256, 0]
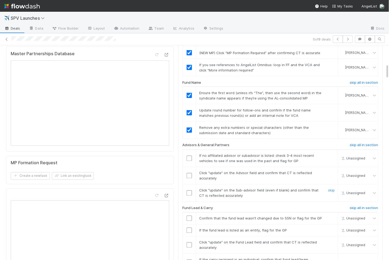
click at [189, 191] on input "checkbox" at bounding box center [188, 193] width 5 height 5
click at [190, 173] on input "checkbox" at bounding box center [188, 175] width 5 height 5
click at [189, 156] on input "checkbox" at bounding box center [188, 158] width 5 height 5
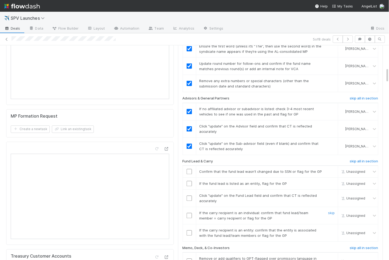
scroll to position [325, 0]
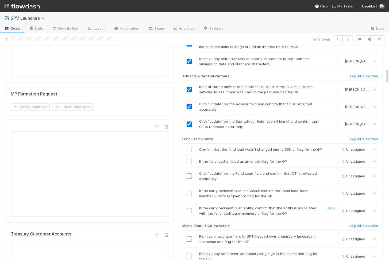
click at [190, 209] on input "checkbox" at bounding box center [188, 211] width 5 height 5
click at [189, 191] on input "checkbox" at bounding box center [188, 193] width 5 height 5
click at [188, 174] on input "checkbox" at bounding box center [188, 176] width 5 height 5
click at [188, 159] on input "checkbox" at bounding box center [188, 161] width 5 height 5
click at [187, 147] on input "checkbox" at bounding box center [188, 149] width 5 height 5
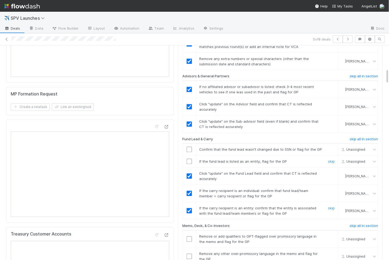
click at [189, 159] on input "checkbox" at bounding box center [188, 161] width 5 height 5
click at [189, 147] on input "checkbox" at bounding box center [188, 149] width 5 height 5
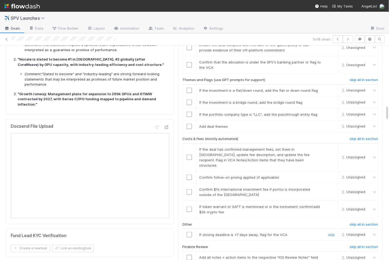
scroll to position [848, 0]
click at [188, 232] on input "checkbox" at bounding box center [188, 234] width 5 height 5
click at [189, 206] on input "checkbox" at bounding box center [188, 208] width 5 height 5
click at [190, 189] on input "checkbox" at bounding box center [188, 191] width 5 height 5
click at [190, 171] on td at bounding box center [188, 177] width 13 height 12
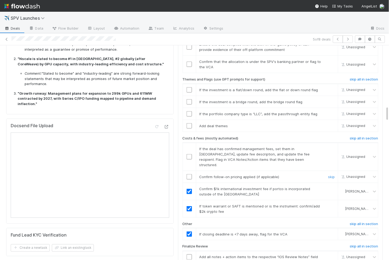
click at [189, 174] on input "checkbox" at bounding box center [188, 176] width 5 height 5
click at [189, 154] on input "checkbox" at bounding box center [188, 156] width 5 height 5
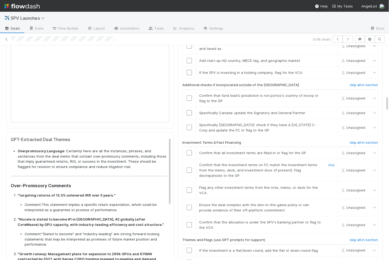
scroll to position [687, 0]
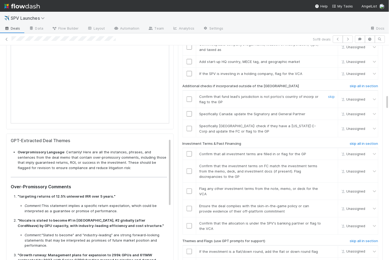
click at [192, 97] on div at bounding box center [189, 99] width 13 height 5
click at [190, 97] on input "checkbox" at bounding box center [188, 99] width 5 height 5
click at [328, 112] on link "skip" at bounding box center [331, 114] width 7 height 4
click at [330, 123] on div "skip" at bounding box center [330, 128] width 16 height 11
click at [330, 124] on link "skip" at bounding box center [331, 126] width 7 height 4
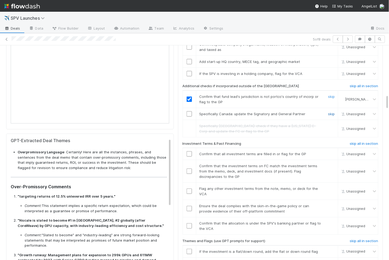
click at [331, 112] on link "skip" at bounding box center [331, 114] width 7 height 4
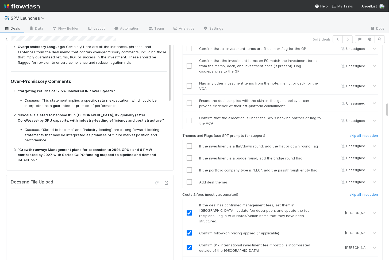
scroll to position [126, 0]
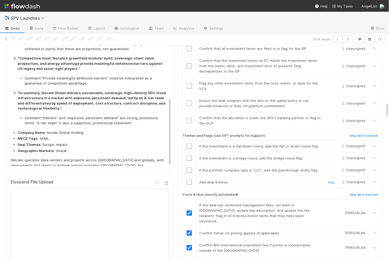
click at [190, 180] on input "checkbox" at bounding box center [188, 182] width 5 height 5
click at [190, 168] on input "checkbox" at bounding box center [188, 170] width 5 height 5
click at [190, 152] on td at bounding box center [188, 158] width 13 height 12
click at [190, 156] on input "checkbox" at bounding box center [188, 158] width 5 height 5
click at [190, 144] on input "checkbox" at bounding box center [188, 146] width 5 height 5
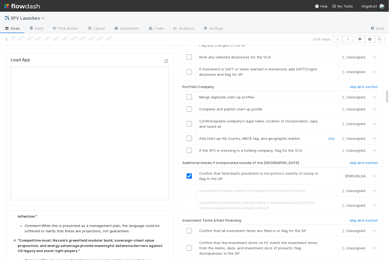
scroll to position [609, 0]
click at [189, 149] on input "checkbox" at bounding box center [188, 151] width 5 height 5
click at [189, 137] on input "checkbox" at bounding box center [188, 139] width 5 height 5
click at [190, 122] on input "checkbox" at bounding box center [188, 124] width 5 height 5
click at [189, 104] on td at bounding box center [188, 110] width 13 height 12
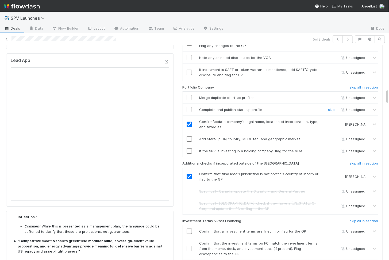
click at [189, 107] on input "checkbox" at bounding box center [188, 109] width 5 height 5
click at [188, 95] on input "checkbox" at bounding box center [188, 97] width 5 height 5
click at [188, 145] on td at bounding box center [188, 151] width 13 height 12
click at [189, 149] on input "checkbox" at bounding box center [188, 151] width 5 height 5
click at [189, 133] on td at bounding box center [188, 139] width 13 height 12
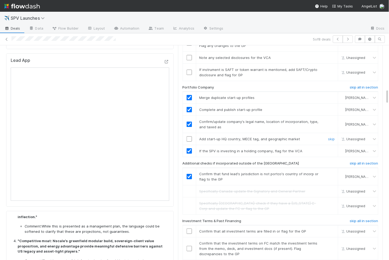
click at [189, 137] on input "checkbox" at bounding box center [188, 139] width 5 height 5
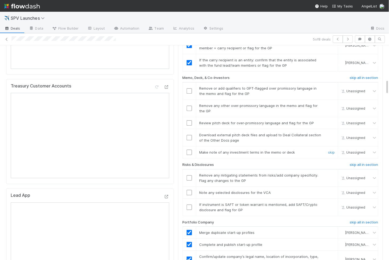
scroll to position [463, 0]
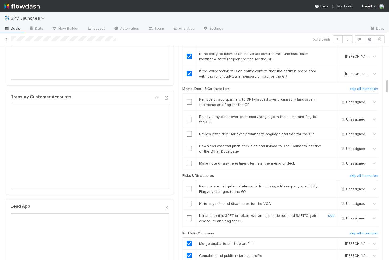
click at [188, 216] on input "checkbox" at bounding box center [188, 218] width 5 height 5
click at [188, 201] on input "checkbox" at bounding box center [188, 203] width 5 height 5
click at [189, 186] on input "checkbox" at bounding box center [188, 188] width 5 height 5
click at [190, 146] on input "checkbox" at bounding box center [188, 148] width 5 height 5
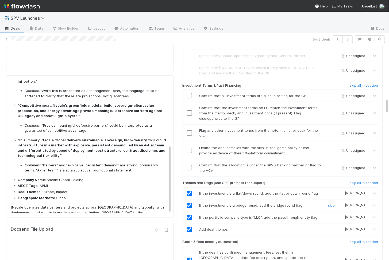
scroll to position [0, 0]
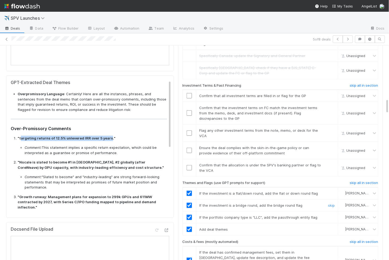
drag, startPoint x: 20, startPoint y: 132, endPoint x: 107, endPoint y: 131, distance: 87.1
click at [107, 136] on strong ""targeting returns of 12.5% unlevered IRR over 5 years."" at bounding box center [67, 138] width 98 height 4
copy strong "argeting returns of 12.5% unlevered IRR over 5 years"
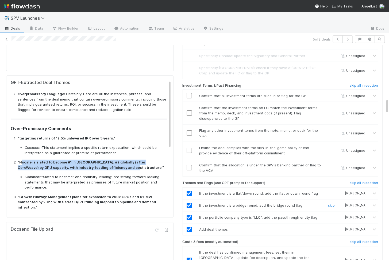
drag, startPoint x: 20, startPoint y: 156, endPoint x: 101, endPoint y: 161, distance: 80.8
click at [101, 161] on strong ""Nscale is slated to become #1 in Europe, #2 globally (after CoreWeave) by GPU …" at bounding box center [91, 165] width 146 height 10
copy strong "scale is slated to become #1 in Europe, #2 globally (after CoreWeave) by GPU ca…"
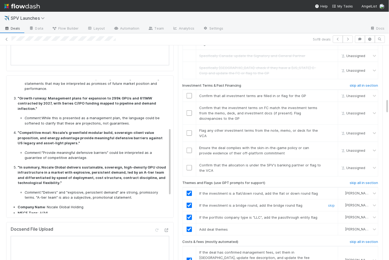
scroll to position [100, 0]
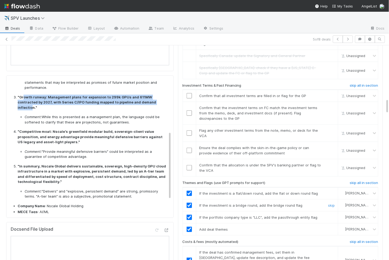
drag, startPoint x: 23, startPoint y: 90, endPoint x: 145, endPoint y: 96, distance: 121.4
click at [145, 96] on strong ""Growth runway: Management plans for expansion to 299k GPUs and 611MW contracte…" at bounding box center [87, 102] width 138 height 15
copy strong "owth runway: Management plans for expansion to 299k GPUs and 611MW contracted b…"
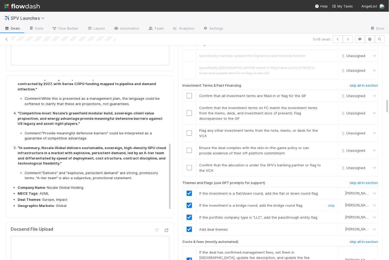
scroll to position [126, 0]
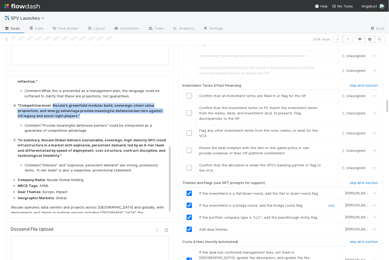
drag, startPoint x: 51, startPoint y: 95, endPoint x: 51, endPoint y: 103, distance: 7.7
click at [51, 103] on p ""Competitive moat: Nscale's greenfield modular build, sovereign-client value pr…" at bounding box center [92, 111] width 149 height 16
copy strong "Nscale's greenfield modular build, sovereign-client value proposition, and ener…"
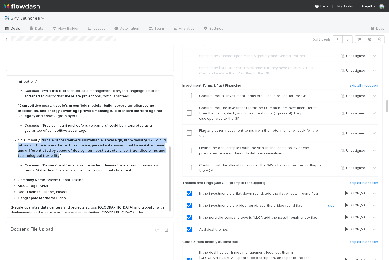
drag, startPoint x: 41, startPoint y: 128, endPoint x: 56, endPoint y: 144, distance: 21.5
click at [56, 144] on strong ""In summary, Nscale Global delivers sustainable, sovereign, high-density GPU cl…" at bounding box center [92, 148] width 148 height 20
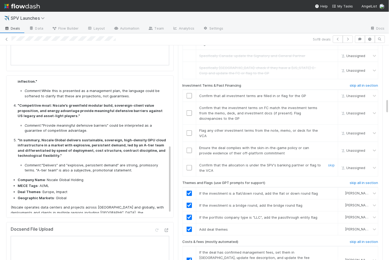
click at [189, 165] on input "checkbox" at bounding box center [188, 167] width 5 height 5
click at [188, 148] on input "checkbox" at bounding box center [188, 150] width 5 height 5
click at [191, 131] on input "checkbox" at bounding box center [188, 133] width 5 height 5
click at [189, 104] on td at bounding box center [188, 113] width 13 height 23
click at [189, 111] on input "checkbox" at bounding box center [188, 113] width 5 height 5
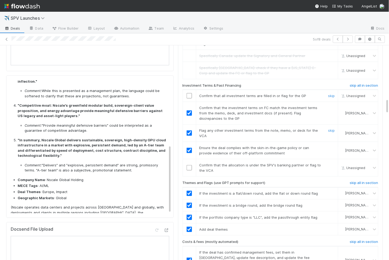
click at [189, 93] on input "checkbox" at bounding box center [188, 95] width 5 height 5
click at [191, 165] on input "checkbox" at bounding box center [188, 167] width 5 height 5
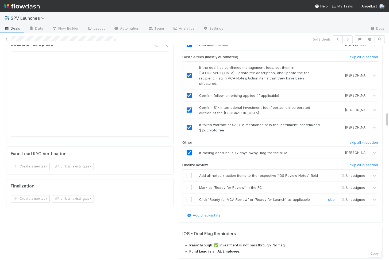
scroll to position [931, 0]
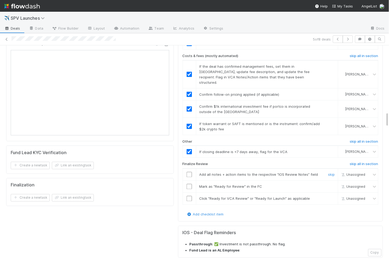
click at [188, 172] on input "checkbox" at bounding box center [188, 174] width 5 height 5
click at [188, 184] on input "checkbox" at bounding box center [188, 186] width 5 height 5
click at [189, 196] on input "checkbox" at bounding box center [188, 198] width 5 height 5
click at [189, 172] on input "checkbox" at bounding box center [188, 174] width 5 height 5
click at [189, 184] on input "checkbox" at bounding box center [188, 186] width 5 height 5
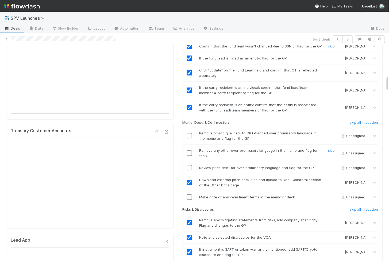
scroll to position [420, 0]
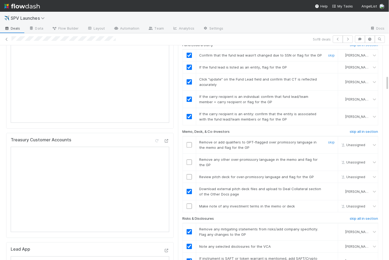
click at [189, 142] on input "checkbox" at bounding box center [188, 144] width 5 height 5
click at [189, 160] on input "checkbox" at bounding box center [188, 162] width 5 height 5
click at [189, 174] on input "checkbox" at bounding box center [188, 176] width 5 height 5
click at [189, 204] on input "checkbox" at bounding box center [188, 206] width 5 height 5
click at [188, 204] on input "checkbox" at bounding box center [188, 206] width 5 height 5
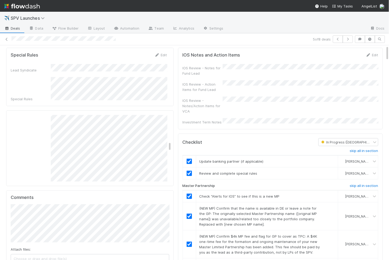
scroll to position [0, 0]
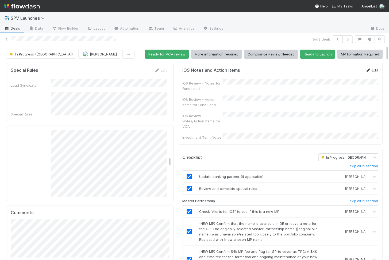
click at [373, 69] on link "Edit" at bounding box center [371, 70] width 13 height 4
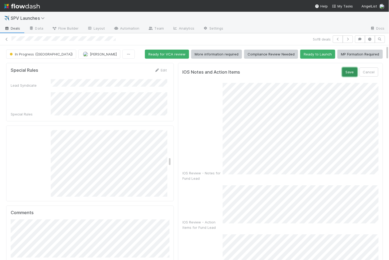
click at [355, 72] on button "Save" at bounding box center [349, 72] width 15 height 9
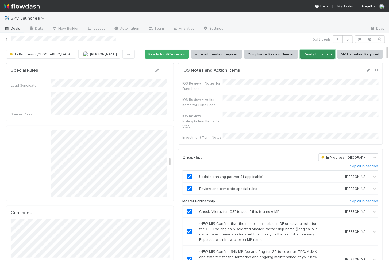
click at [310, 54] on button "Ready to Launch" at bounding box center [317, 54] width 35 height 9
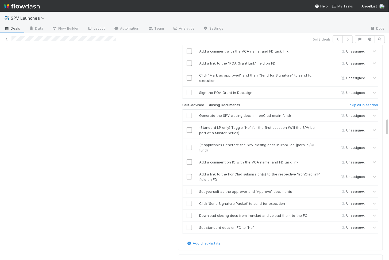
scroll to position [756, 0]
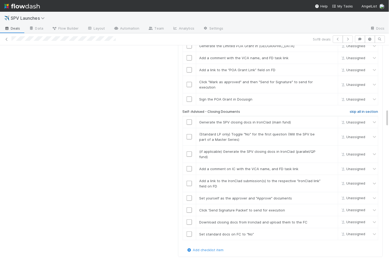
click at [352, 110] on h6 "skip all in section" at bounding box center [364, 112] width 28 height 4
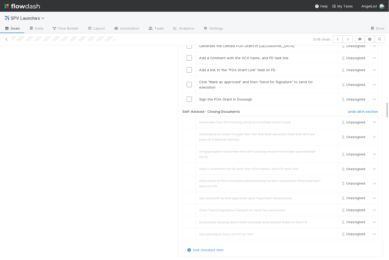
scroll to position [663, 0]
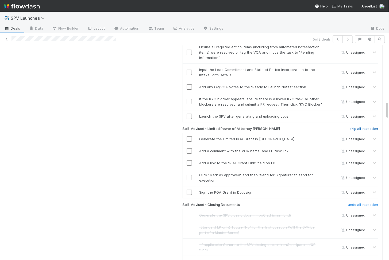
click at [360, 127] on h6 "skip all in section" at bounding box center [364, 129] width 28 height 4
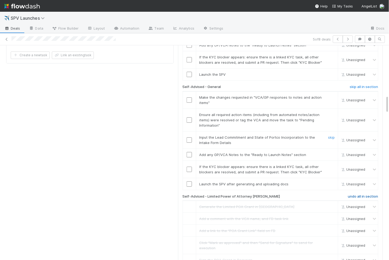
scroll to position [595, 0]
click at [360, 85] on h6 "skip all in section" at bounding box center [364, 87] width 28 height 4
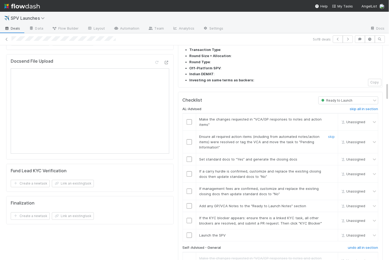
scroll to position [416, 0]
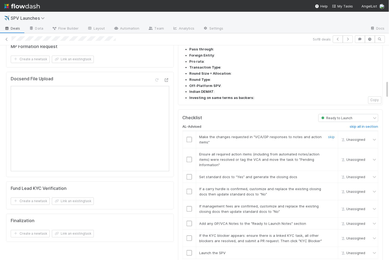
click at [189, 137] on input "checkbox" at bounding box center [188, 139] width 5 height 5
click at [189, 149] on td at bounding box center [188, 160] width 13 height 23
click at [189, 157] on input "checkbox" at bounding box center [188, 159] width 5 height 5
click at [189, 251] on input "checkbox" at bounding box center [188, 253] width 5 height 5
click at [189, 230] on td at bounding box center [188, 238] width 13 height 17
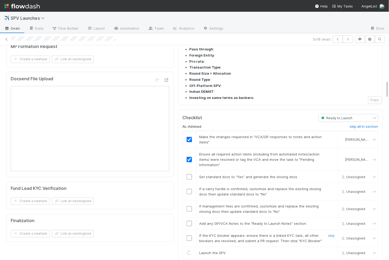
click at [189, 236] on input "checkbox" at bounding box center [188, 238] width 5 height 5
click at [189, 218] on td at bounding box center [188, 224] width 13 height 12
click at [189, 221] on input "checkbox" at bounding box center [188, 223] width 5 height 5
click at [189, 201] on td at bounding box center [188, 209] width 13 height 17
click at [189, 206] on input "checkbox" at bounding box center [188, 208] width 5 height 5
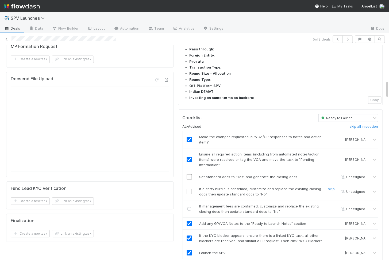
click at [189, 189] on input "checkbox" at bounding box center [188, 191] width 5 height 5
click at [189, 174] on input "checkbox" at bounding box center [188, 176] width 5 height 5
click at [188, 174] on input "checkbox" at bounding box center [188, 176] width 5 height 5
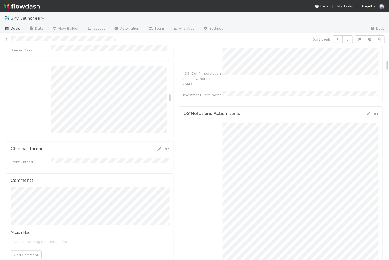
scroll to position [0, 0]
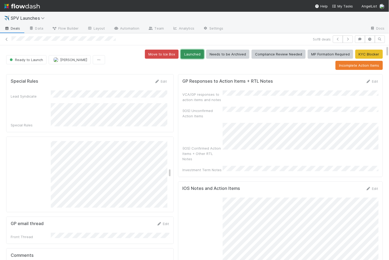
click at [187, 52] on button "Launched" at bounding box center [192, 54] width 23 height 9
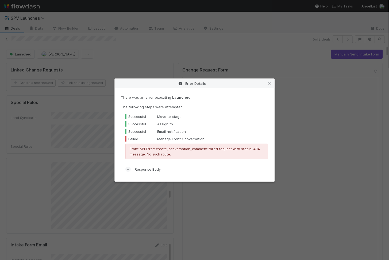
click at [26, 26] on div "Error Details There was an error executing Launched . The following steps were …" at bounding box center [194, 130] width 389 height 260
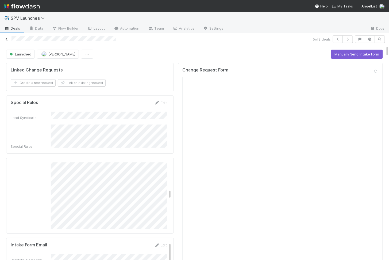
click at [6, 38] on icon at bounding box center [6, 39] width 5 height 3
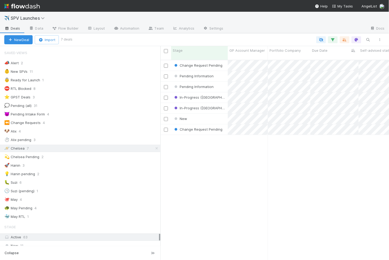
scroll to position [205, 228]
click at [219, 92] on div "In-Progress (SAD)" at bounding box center [199, 97] width 57 height 10
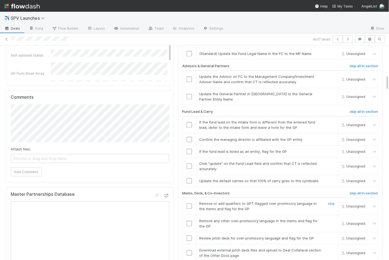
scroll to position [407, 0]
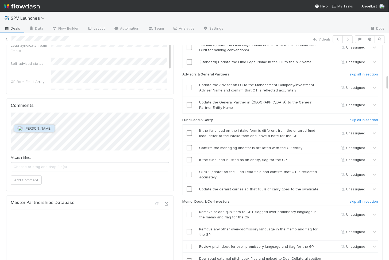
click at [46, 128] on button "Durga Arjun" at bounding box center [34, 128] width 40 height 7
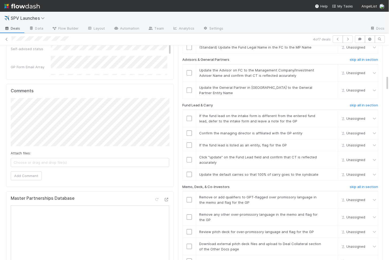
scroll to position [423, 0]
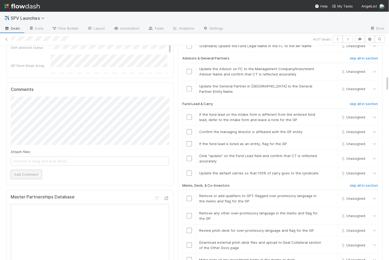
click at [21, 173] on button "Add Comment" at bounding box center [26, 174] width 31 height 9
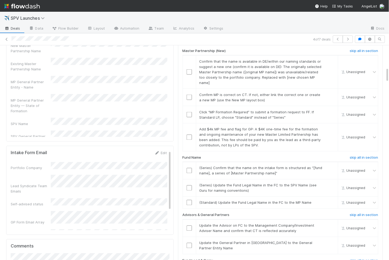
scroll to position [0, 0]
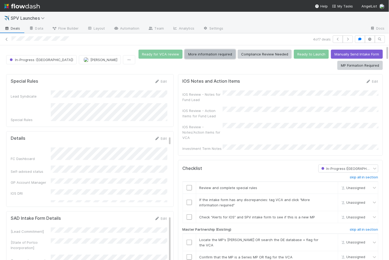
click at [220, 55] on button "More information required" at bounding box center [210, 54] width 51 height 9
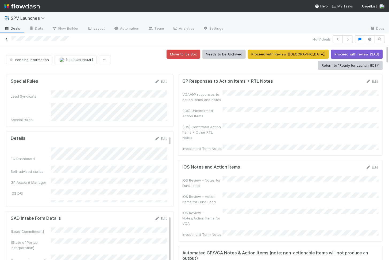
click at [7, 40] on icon at bounding box center [6, 39] width 5 height 3
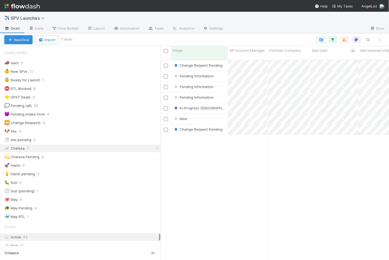
scroll to position [205, 228]
click at [215, 103] on div "In-Progress (SAD)" at bounding box center [199, 108] width 57 height 10
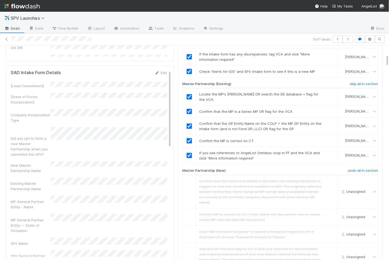
scroll to position [143, 0]
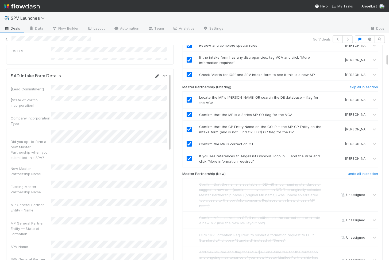
click at [160, 74] on link "Edit" at bounding box center [160, 76] width 13 height 4
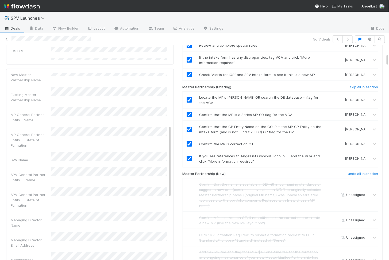
scroll to position [191, 0]
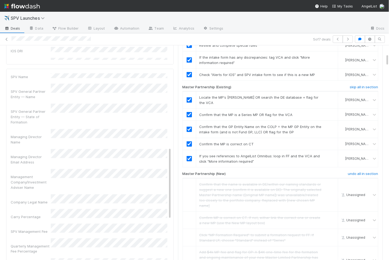
click at [14, 169] on div "Management Company/Investment Adviser Name" at bounding box center [89, 179] width 156 height 21
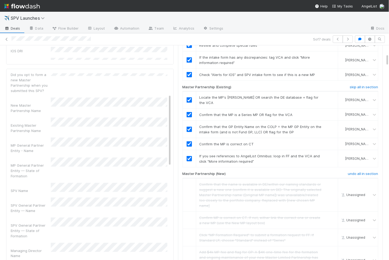
scroll to position [0, 0]
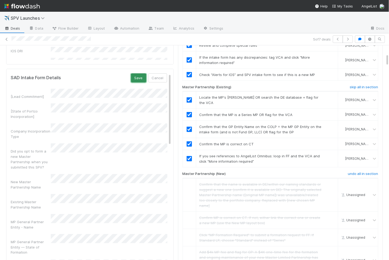
click at [142, 74] on button "Save" at bounding box center [138, 77] width 15 height 9
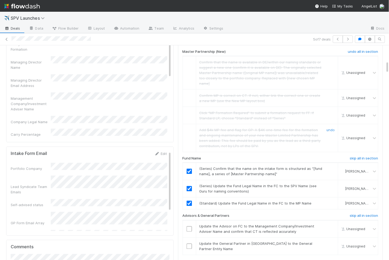
scroll to position [320, 0]
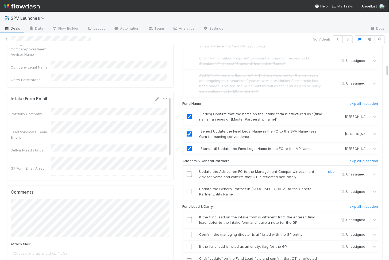
click at [189, 172] on input "checkbox" at bounding box center [188, 174] width 5 height 5
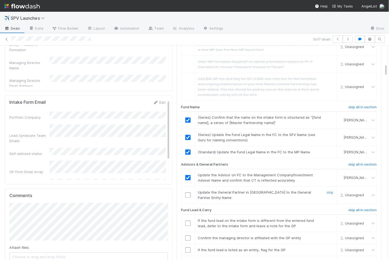
scroll to position [319, 0]
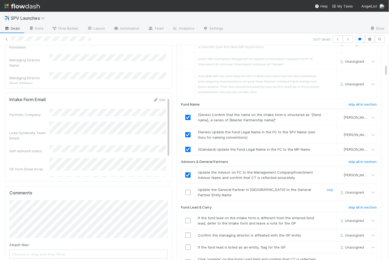
click at [187, 190] on input "checkbox" at bounding box center [187, 192] width 5 height 5
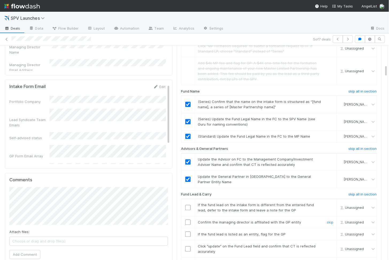
scroll to position [338, 0]
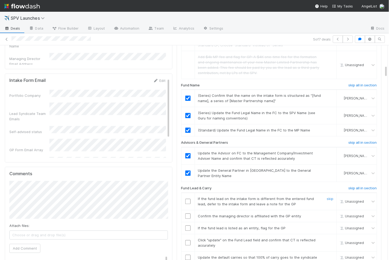
click at [187, 199] on input "checkbox" at bounding box center [187, 201] width 5 height 5
click at [189, 214] on input "checkbox" at bounding box center [187, 216] width 5 height 5
click at [189, 226] on input "checkbox" at bounding box center [187, 228] width 5 height 5
click at [186, 255] on input "checkbox" at bounding box center [187, 257] width 5 height 5
click at [189, 241] on input "checkbox" at bounding box center [187, 243] width 5 height 5
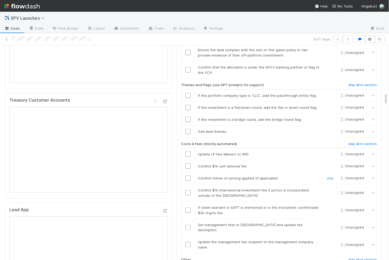
scroll to position [870, 0]
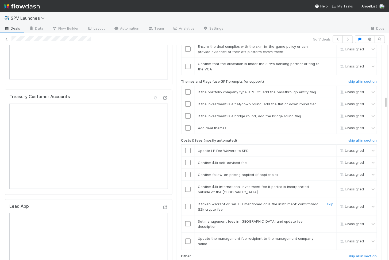
click at [188, 204] on input "checkbox" at bounding box center [187, 206] width 5 height 5
click at [186, 187] on input "checkbox" at bounding box center [187, 189] width 5 height 5
click at [187, 172] on input "checkbox" at bounding box center [187, 174] width 5 height 5
click at [188, 160] on input "checkbox" at bounding box center [187, 162] width 5 height 5
click at [188, 148] on input "checkbox" at bounding box center [187, 150] width 5 height 5
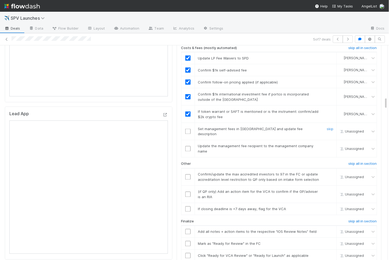
scroll to position [966, 0]
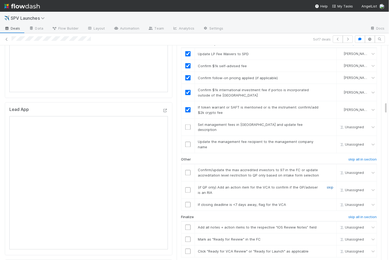
click at [330, 186] on link "skip" at bounding box center [329, 188] width 7 height 4
click at [190, 202] on input "checkbox" at bounding box center [187, 204] width 5 height 5
click at [187, 170] on input "checkbox" at bounding box center [187, 172] width 5 height 5
click at [188, 202] on input "checkbox" at bounding box center [187, 204] width 5 height 5
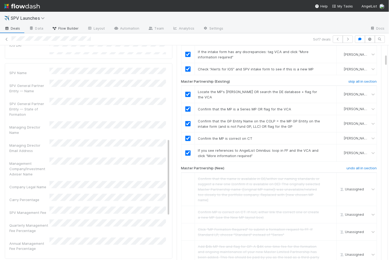
scroll to position [173, 0]
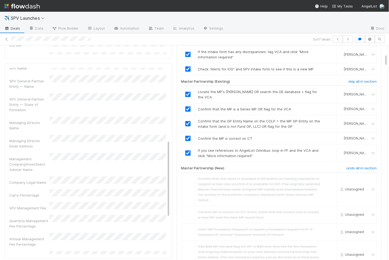
click at [48, 215] on div "Quarterly Management Fee Percentage" at bounding box center [87, 222] width 156 height 14
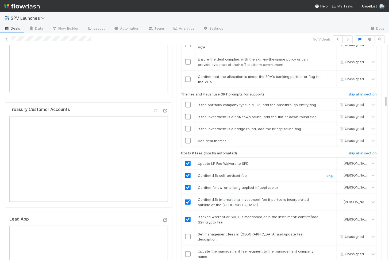
scroll to position [858, 0]
click at [187, 234] on input "checkbox" at bounding box center [187, 236] width 5 height 5
click at [189, 251] on input "checkbox" at bounding box center [187, 253] width 5 height 5
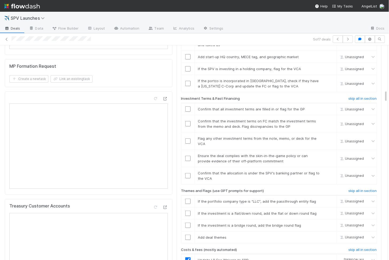
scroll to position [758, 0]
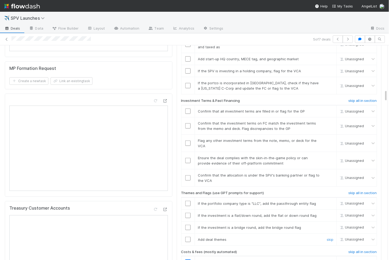
click at [187, 237] on input "checkbox" at bounding box center [187, 239] width 5 height 5
click at [188, 225] on input "checkbox" at bounding box center [187, 227] width 5 height 5
click at [188, 213] on input "checkbox" at bounding box center [187, 215] width 5 height 5
click at [188, 201] on input "checkbox" at bounding box center [187, 203] width 5 height 5
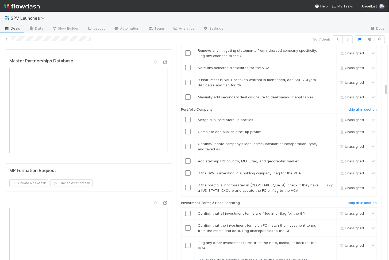
scroll to position [653, 0]
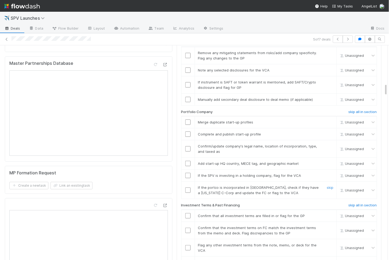
click at [188, 188] on input "checkbox" at bounding box center [187, 190] width 5 height 5
click at [188, 173] on input "checkbox" at bounding box center [187, 175] width 5 height 5
click at [187, 161] on input "checkbox" at bounding box center [187, 163] width 5 height 5
click at [187, 146] on input "checkbox" at bounding box center [187, 148] width 5 height 5
click at [188, 132] on input "checkbox" at bounding box center [187, 134] width 5 height 5
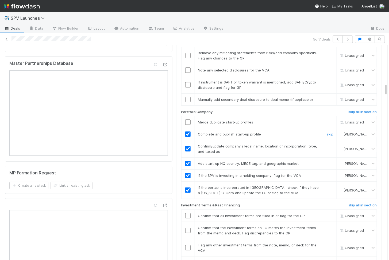
click at [188, 116] on td at bounding box center [187, 122] width 13 height 12
click at [188, 120] on input "checkbox" at bounding box center [187, 122] width 5 height 5
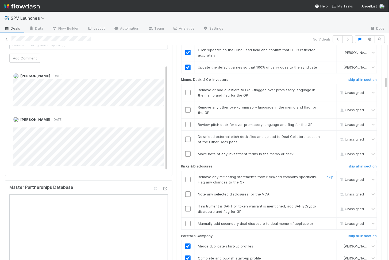
scroll to position [523, 0]
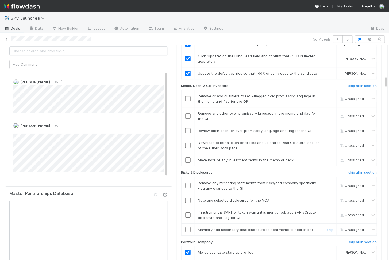
click at [187, 227] on input "checkbox" at bounding box center [187, 229] width 5 height 5
click at [188, 143] on input "checkbox" at bounding box center [187, 145] width 5 height 5
click at [188, 125] on td at bounding box center [187, 131] width 13 height 12
click at [188, 128] on input "checkbox" at bounding box center [187, 130] width 5 height 5
click at [187, 213] on input "checkbox" at bounding box center [187, 215] width 5 height 5
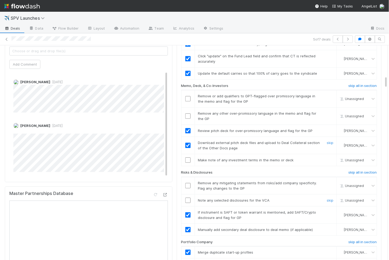
click at [187, 198] on input "checkbox" at bounding box center [187, 200] width 5 height 5
click at [188, 183] on input "checkbox" at bounding box center [187, 185] width 5 height 5
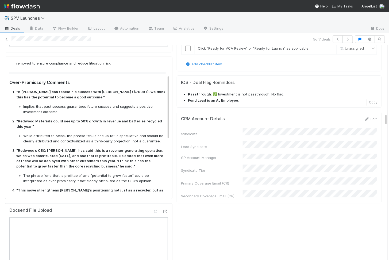
scroll to position [0, 0]
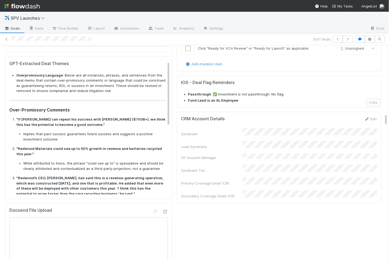
click at [19, 117] on strong ""If JB can repeat his success with Tesla ($700B+), we think this has the potent…" at bounding box center [90, 122] width 149 height 10
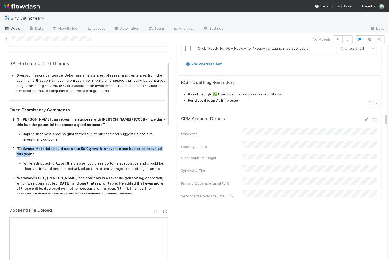
drag, startPoint x: 20, startPoint y: 141, endPoint x: 22, endPoint y: 147, distance: 5.8
click at [22, 147] on strong ""Redwood Materials could see up to 50% growth in revenue and batteries recycled…" at bounding box center [89, 152] width 146 height 10
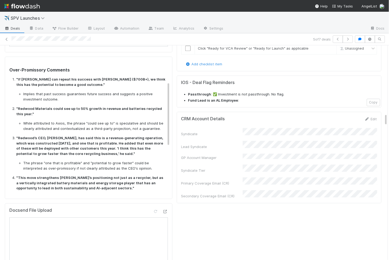
scroll to position [42, 0]
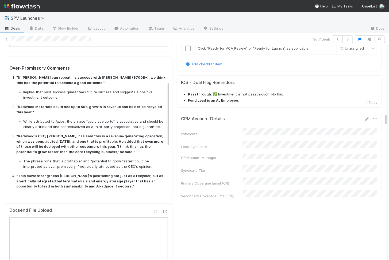
click at [21, 134] on strong ""Redwood’s CEO, JB Straubel, has said this is a revenue-generating operation, w…" at bounding box center [89, 144] width 147 height 20
drag, startPoint x: 22, startPoint y: 130, endPoint x: 94, endPoint y: 146, distance: 74.4
click at [95, 146] on strong ""Redwood’s CEO, JB Straubel, has said this is a revenue-generating operation, w…" at bounding box center [89, 144] width 147 height 20
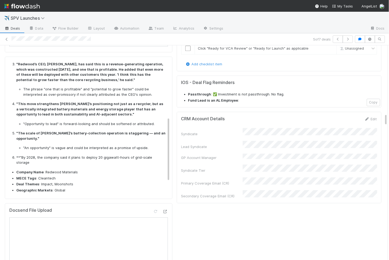
scroll to position [116, 0]
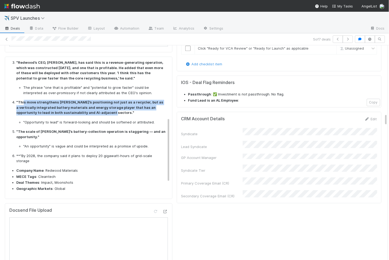
drag, startPoint x: 23, startPoint y: 98, endPoint x: 86, endPoint y: 105, distance: 63.5
click at [86, 105] on strong ""This move strengthens Redwood’s positioning not just as a recycler, but as a v…" at bounding box center [89, 107] width 147 height 15
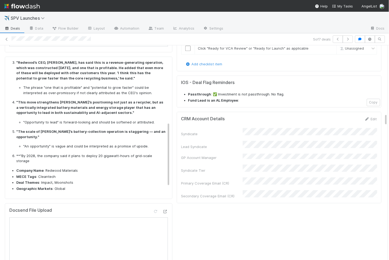
scroll to position [141, 0]
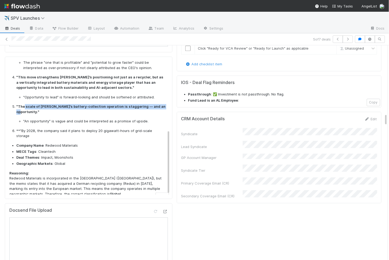
drag, startPoint x: 23, startPoint y: 99, endPoint x: 32, endPoint y: 105, distance: 10.7
click at [32, 105] on strong ""The scale of Redwood’s battery-collection operation is staggering — and an opp…" at bounding box center [90, 109] width 149 height 10
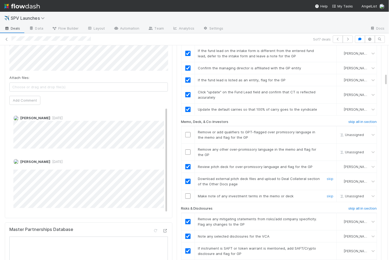
scroll to position [475, 0]
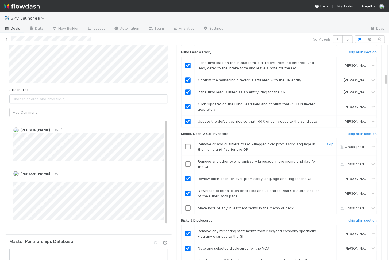
click at [187, 144] on input "checkbox" at bounding box center [187, 146] width 5 height 5
click at [187, 162] on input "checkbox" at bounding box center [187, 164] width 5 height 5
click at [187, 202] on td at bounding box center [187, 208] width 13 height 12
click at [188, 202] on td at bounding box center [187, 208] width 13 height 12
click at [186, 206] on input "checkbox" at bounding box center [187, 208] width 5 height 5
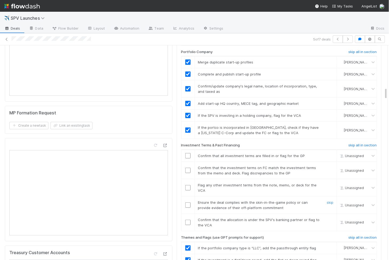
scroll to position [711, 0]
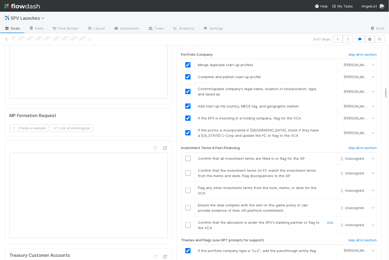
click at [188, 223] on input "checkbox" at bounding box center [187, 225] width 5 height 5
click at [187, 205] on input "checkbox" at bounding box center [187, 207] width 5 height 5
click at [187, 188] on input "checkbox" at bounding box center [187, 190] width 5 height 5
click at [187, 171] on input "checkbox" at bounding box center [187, 173] width 5 height 5
click at [188, 156] on input "checkbox" at bounding box center [187, 158] width 5 height 5
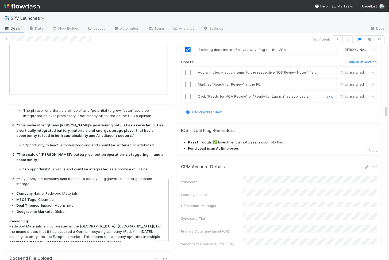
scroll to position [1017, 0]
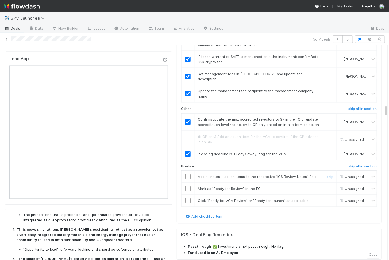
click at [186, 174] on input "checkbox" at bounding box center [187, 176] width 5 height 5
click at [186, 186] on input "checkbox" at bounding box center [187, 188] width 5 height 5
click at [186, 195] on td at bounding box center [187, 201] width 13 height 12
click at [186, 198] on input "checkbox" at bounding box center [187, 200] width 5 height 5
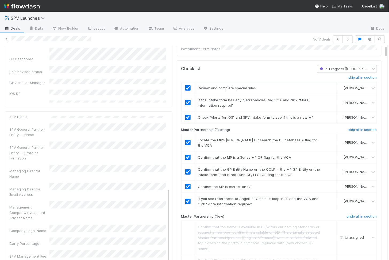
scroll to position [0, 0]
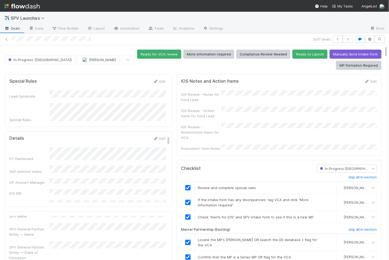
click at [367, 84] on form "IOS Notes and Action Items Edit IOS Review - Notes for Fund Lead IOS Review - A…" at bounding box center [279, 115] width 196 height 73
click at [368, 81] on icon at bounding box center [366, 81] width 5 height 3
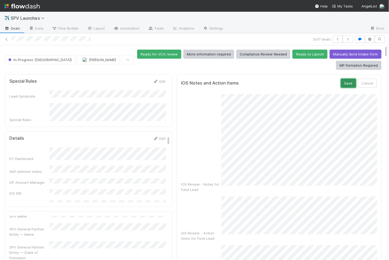
click at [347, 84] on button "Save" at bounding box center [348, 83] width 15 height 9
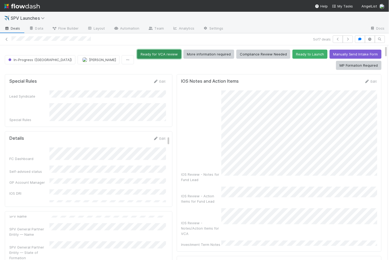
click at [174, 54] on button "Ready for VCA review" at bounding box center [159, 54] width 44 height 9
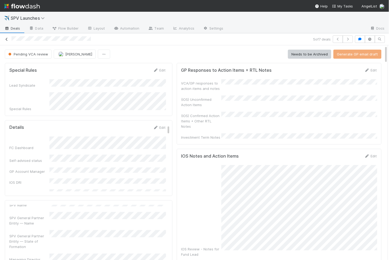
click at [7, 40] on icon at bounding box center [6, 39] width 5 height 3
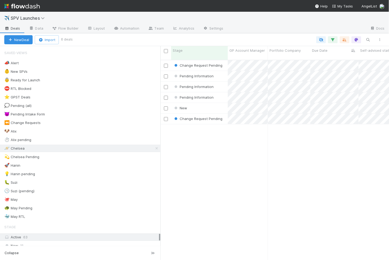
scroll to position [205, 228]
click at [220, 93] on div "Pending Information" at bounding box center [199, 97] width 57 height 10
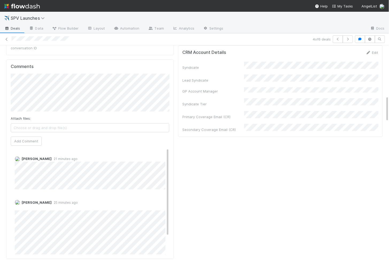
scroll to position [533, 0]
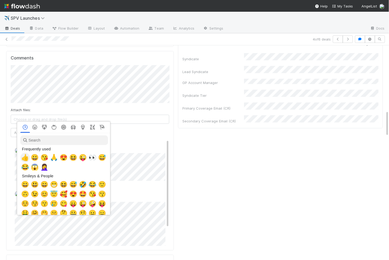
click at [53, 157] on span "🙏" at bounding box center [54, 157] width 8 height 7
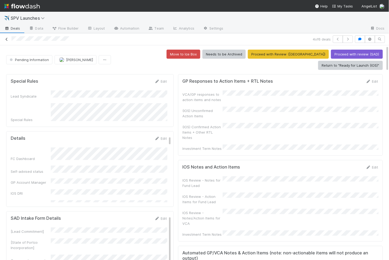
click at [8, 38] on icon at bounding box center [6, 39] width 5 height 3
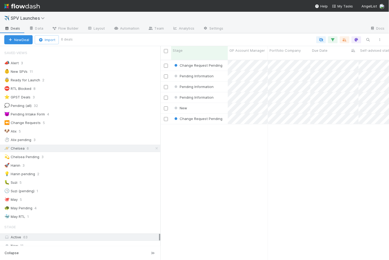
scroll to position [205, 228]
click at [211, 104] on div "New" at bounding box center [199, 108] width 57 height 10
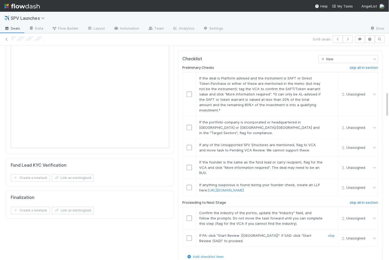
scroll to position [344, 0]
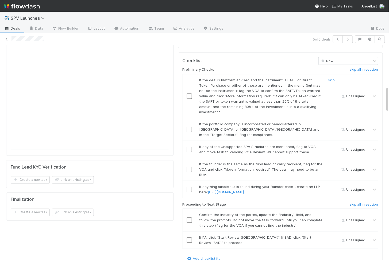
click at [190, 94] on input "checkbox" at bounding box center [188, 96] width 5 height 5
click at [189, 127] on input "checkbox" at bounding box center [188, 129] width 5 height 5
click at [188, 147] on input "checkbox" at bounding box center [188, 149] width 5 height 5
click at [190, 167] on input "checkbox" at bounding box center [188, 169] width 5 height 5
click at [187, 187] on input "checkbox" at bounding box center [188, 189] width 5 height 5
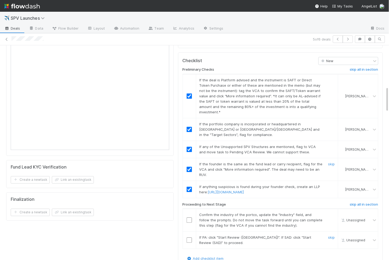
click at [188, 238] on input "checkbox" at bounding box center [188, 240] width 5 height 5
click at [189, 218] on input "checkbox" at bounding box center [188, 220] width 5 height 5
checkbox input "true"
click at [191, 238] on input "checkbox" at bounding box center [188, 240] width 5 height 5
click at [191, 209] on td at bounding box center [188, 220] width 13 height 23
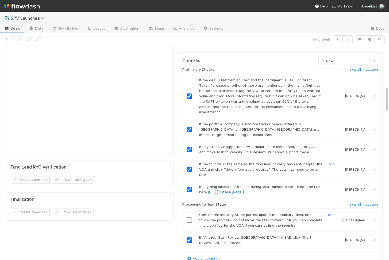
click at [190, 218] on input "checkbox" at bounding box center [188, 220] width 5 height 5
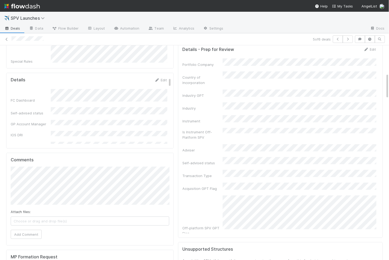
scroll to position [0, 0]
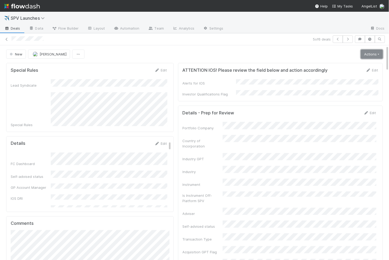
click at [368, 53] on link "Actions" at bounding box center [372, 54] width 22 height 9
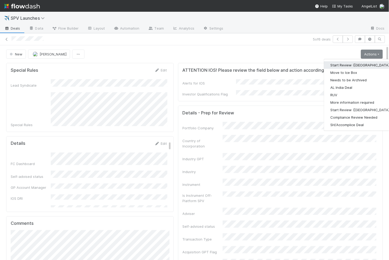
click at [347, 66] on button "Start Review (PA)" at bounding box center [360, 64] width 73 height 7
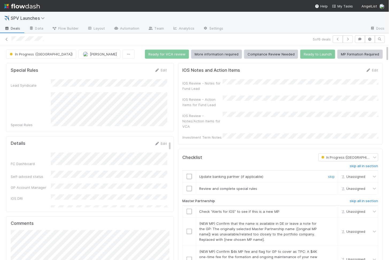
click at [190, 174] on input "checkbox" at bounding box center [188, 176] width 5 height 5
click at [189, 186] on input "checkbox" at bounding box center [188, 188] width 5 height 5
click at [188, 174] on input "checkbox" at bounding box center [188, 176] width 5 height 5
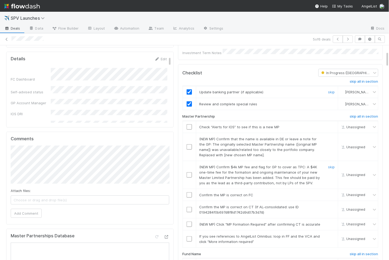
scroll to position [86, 0]
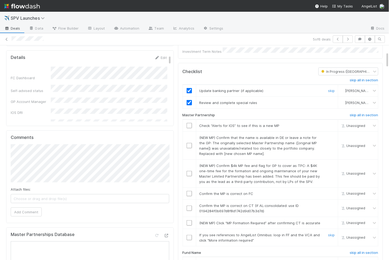
click at [190, 235] on input "checkbox" at bounding box center [188, 237] width 5 height 5
click at [190, 221] on input "checkbox" at bounding box center [188, 223] width 5 height 5
click at [190, 200] on td at bounding box center [188, 208] width 13 height 17
click at [190, 206] on input "checkbox" at bounding box center [188, 208] width 5 height 5
click at [190, 191] on input "checkbox" at bounding box center [188, 193] width 5 height 5
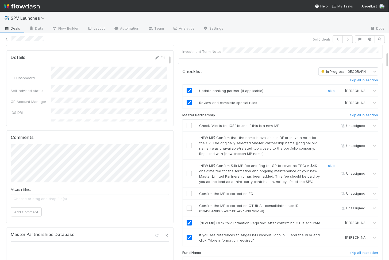
click at [189, 171] on input "checkbox" at bounding box center [188, 173] width 5 height 5
click at [188, 143] on input "checkbox" at bounding box center [188, 145] width 5 height 5
click at [188, 123] on input "checkbox" at bounding box center [188, 125] width 5 height 5
click at [188, 206] on input "checkbox" at bounding box center [188, 208] width 5 height 5
click at [188, 191] on input "checkbox" at bounding box center [188, 193] width 5 height 5
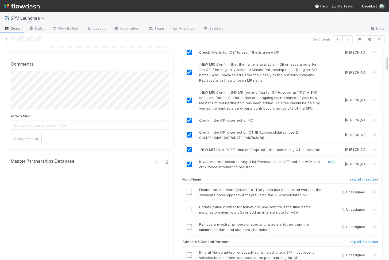
scroll to position [167, 0]
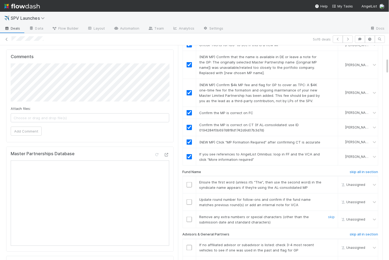
click at [189, 217] on input "checkbox" at bounding box center [188, 219] width 5 height 5
click at [189, 200] on input "checkbox" at bounding box center [188, 202] width 5 height 5
click at [189, 182] on input "checkbox" at bounding box center [188, 184] width 5 height 5
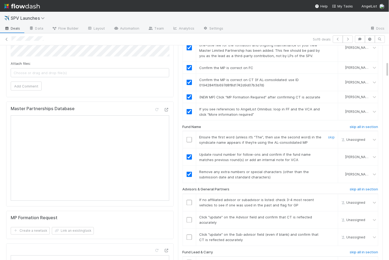
click at [188, 137] on input "checkbox" at bounding box center [188, 139] width 5 height 5
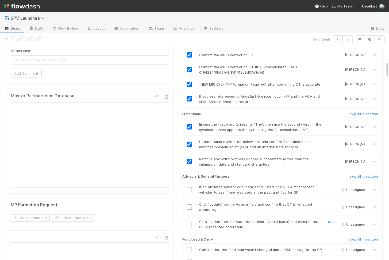
scroll to position [228, 0]
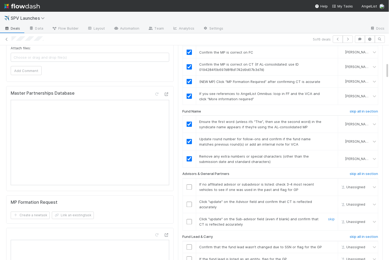
click at [189, 220] on input "checkbox" at bounding box center [188, 222] width 5 height 5
click at [189, 196] on td at bounding box center [188, 204] width 13 height 17
click at [189, 202] on input "checkbox" at bounding box center [188, 204] width 5 height 5
click at [189, 185] on input "checkbox" at bounding box center [188, 187] width 5 height 5
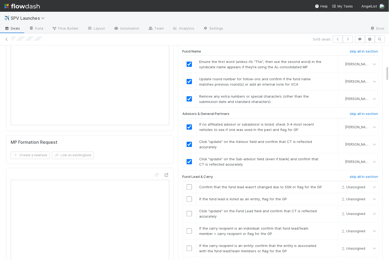
scroll to position [291, 0]
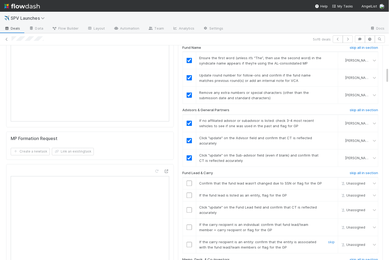
click at [188, 243] on input "checkbox" at bounding box center [188, 245] width 5 height 5
click at [188, 225] on input "checkbox" at bounding box center [188, 227] width 5 height 5
click at [189, 205] on td at bounding box center [188, 210] width 13 height 17
click at [189, 208] on input "checkbox" at bounding box center [188, 210] width 5 height 5
click at [189, 193] on input "checkbox" at bounding box center [188, 195] width 5 height 5
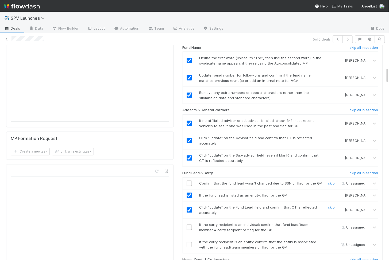
click at [189, 178] on td at bounding box center [188, 184] width 13 height 12
click at [189, 181] on input "checkbox" at bounding box center [188, 183] width 5 height 5
click at [189, 243] on input "checkbox" at bounding box center [188, 245] width 5 height 5
click at [190, 221] on td at bounding box center [188, 227] width 13 height 17
click at [190, 225] on input "checkbox" at bounding box center [188, 227] width 5 height 5
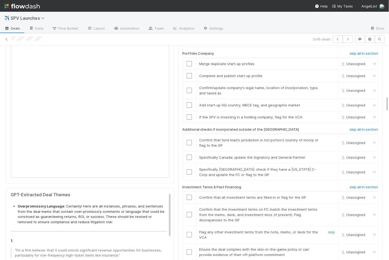
scroll to position [687, 0]
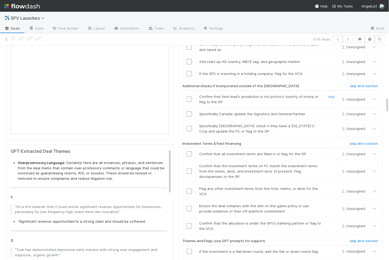
click at [189, 97] on input "checkbox" at bounding box center [188, 99] width 5 height 5
click at [331, 112] on link "skip" at bounding box center [331, 114] width 7 height 4
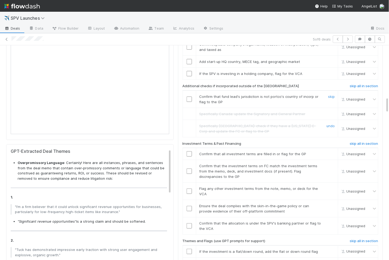
click at [189, 97] on input "checkbox" at bounding box center [188, 99] width 5 height 5
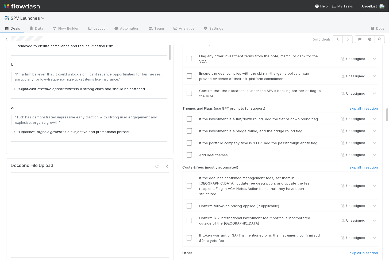
scroll to position [821, 0]
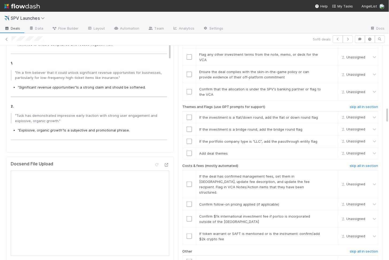
click at [189, 259] on input "checkbox" at bounding box center [188, 261] width 5 height 5
click at [190, 234] on input "checkbox" at bounding box center [188, 236] width 5 height 5
click at [189, 217] on input "checkbox" at bounding box center [188, 219] width 5 height 5
click at [189, 202] on input "checkbox" at bounding box center [188, 204] width 5 height 5
click at [189, 182] on input "checkbox" at bounding box center [188, 184] width 5 height 5
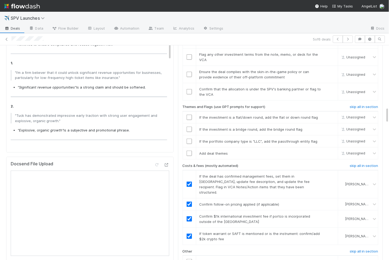
click at [188, 259] on input "checkbox" at bounding box center [188, 261] width 5 height 5
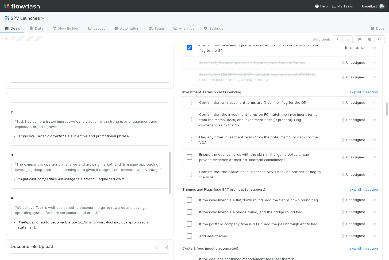
scroll to position [258, 0]
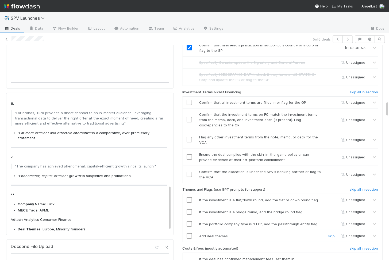
click at [188, 234] on input "checkbox" at bounding box center [188, 236] width 5 height 5
click at [188, 222] on input "checkbox" at bounding box center [188, 224] width 5 height 5
click at [188, 210] on input "checkbox" at bounding box center [188, 212] width 5 height 5
click at [188, 198] on input "checkbox" at bounding box center [188, 200] width 5 height 5
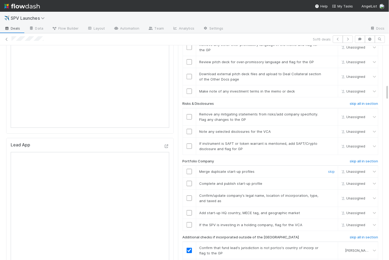
scroll to position [543, 0]
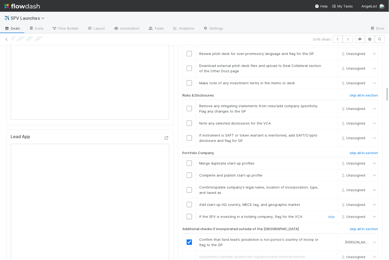
click at [188, 214] on input "checkbox" at bounding box center [188, 216] width 5 height 5
click at [189, 202] on input "checkbox" at bounding box center [188, 204] width 5 height 5
click at [188, 188] on input "checkbox" at bounding box center [188, 190] width 5 height 5
click at [188, 173] on input "checkbox" at bounding box center [188, 175] width 5 height 5
click at [189, 161] on input "checkbox" at bounding box center [188, 163] width 5 height 5
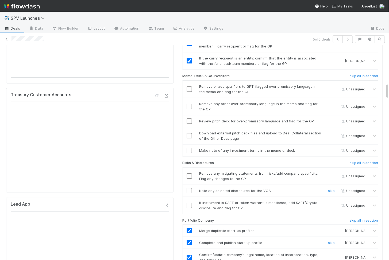
scroll to position [474, 0]
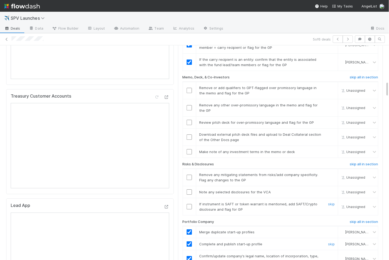
click at [189, 204] on input "checkbox" at bounding box center [188, 206] width 5 height 5
click at [189, 190] on input "checkbox" at bounding box center [188, 192] width 5 height 5
click at [189, 175] on input "checkbox" at bounding box center [188, 177] width 5 height 5
click at [190, 135] on input "checkbox" at bounding box center [188, 137] width 5 height 5
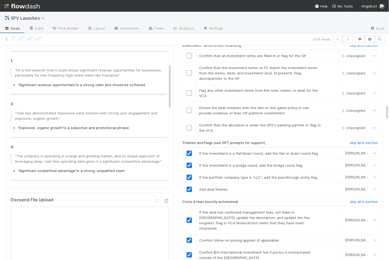
scroll to position [40, 0]
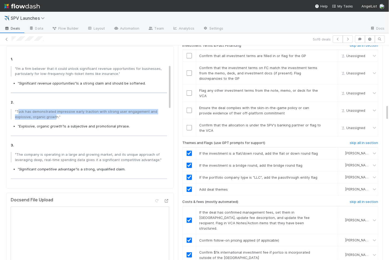
drag, startPoint x: 18, startPoint y: 107, endPoint x: 55, endPoint y: 112, distance: 37.3
click at [55, 112] on p ""Tuck has demonstrated impressive early traction with strong user engagement an…" at bounding box center [89, 114] width 149 height 10
copy p "uck has demonstrated impressive early traction with strong user engagement and …"
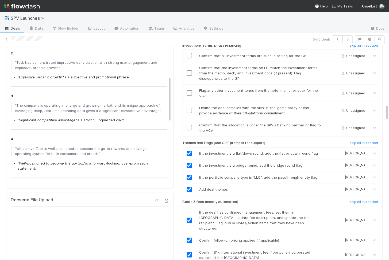
scroll to position [93, 0]
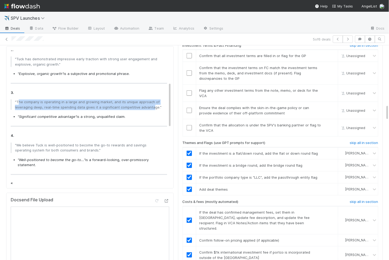
drag, startPoint x: 19, startPoint y: 96, endPoint x: 149, endPoint y: 100, distance: 130.7
click at [149, 100] on p ""The company is operating in a large and growing market, and its unique approac…" at bounding box center [89, 105] width 149 height 10
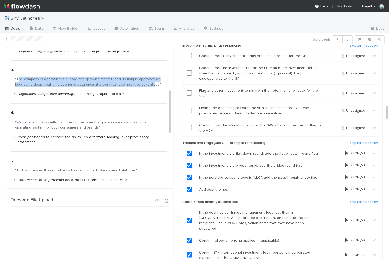
scroll to position [113, 0]
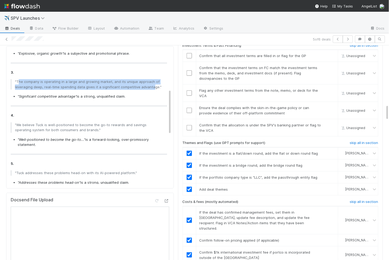
copy p "he company is operating in a large and growing market, and its unique approach …"
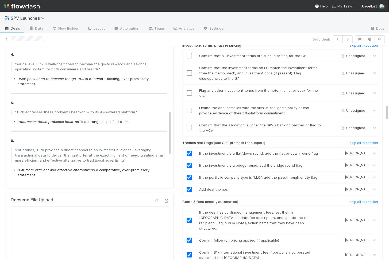
scroll to position [178, 0]
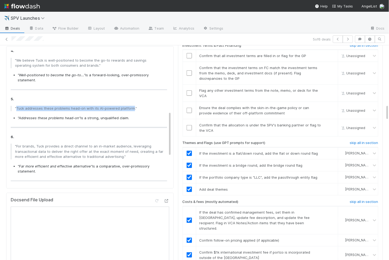
drag, startPoint x: 17, startPoint y: 97, endPoint x: 130, endPoint y: 96, distance: 113.0
click at [130, 106] on p ""Tuck addresses these problems head-on with its AI-powered platform."" at bounding box center [89, 108] width 149 height 5
copy p "Tuck addresses these problems head-on with its AI-powered platform"
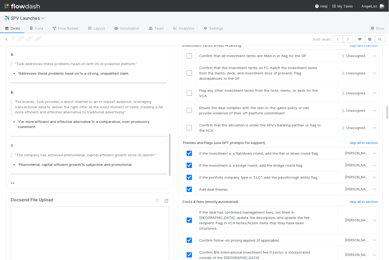
scroll to position [219, 0]
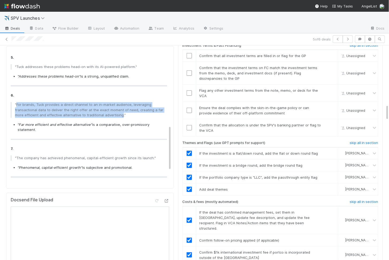
drag, startPoint x: 119, startPoint y: 105, endPoint x: 16, endPoint y: 94, distance: 103.7
click at [16, 102] on p ""For brands, Tuck provides a direct channel to an in-market audience, leveragin…" at bounding box center [89, 110] width 149 height 16
copy p "For brands, Tuck provides a direct channel to an in-market audience, leveraging…"
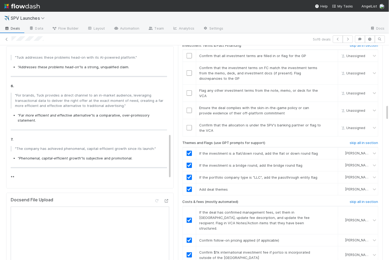
scroll to position [250, 0]
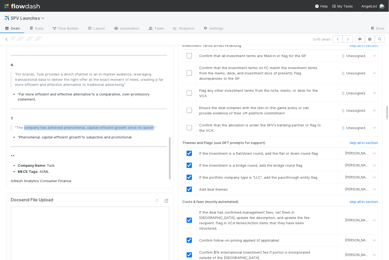
drag, startPoint x: 23, startPoint y: 112, endPoint x: 147, endPoint y: 111, distance: 123.7
click at [147, 125] on p ""The company has achieved phenomenal, capital-efficient growth since its launch…" at bounding box center [89, 127] width 149 height 5
copy p "company has achieved phenomenal, capital-efficient growth since its launc"
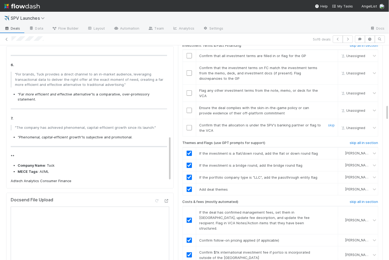
click at [189, 125] on input "checkbox" at bounding box center [188, 127] width 5 height 5
click at [189, 102] on td at bounding box center [188, 110] width 13 height 17
click at [189, 108] on input "checkbox" at bounding box center [188, 110] width 5 height 5
click at [192, 91] on div at bounding box center [189, 93] width 13 height 5
click at [190, 64] on td at bounding box center [188, 73] width 13 height 23
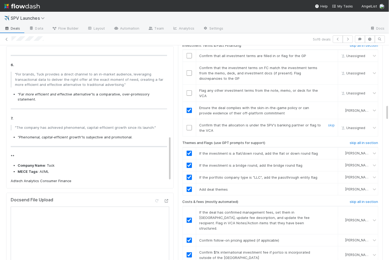
click at [190, 125] on input "checkbox" at bounding box center [188, 127] width 5 height 5
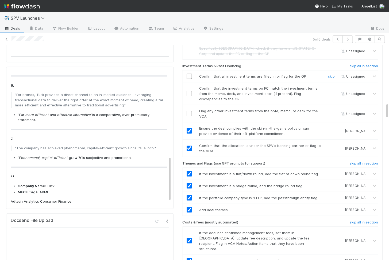
click at [189, 74] on input "checkbox" at bounding box center [188, 76] width 5 height 5
click at [189, 83] on td at bounding box center [188, 94] width 13 height 23
click at [189, 91] on input "checkbox" at bounding box center [188, 93] width 5 height 5
click at [188, 111] on input "checkbox" at bounding box center [188, 113] width 5 height 5
click at [189, 71] on td at bounding box center [188, 77] width 13 height 12
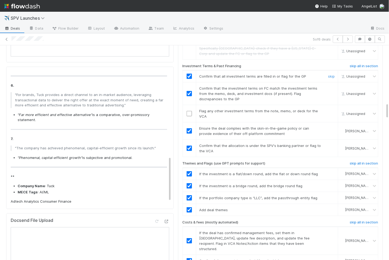
checkbox input "true"
click at [189, 74] on input "checkbox" at bounding box center [188, 76] width 5 height 5
click at [189, 105] on td at bounding box center [188, 113] width 13 height 17
click at [189, 111] on input "checkbox" at bounding box center [188, 113] width 5 height 5
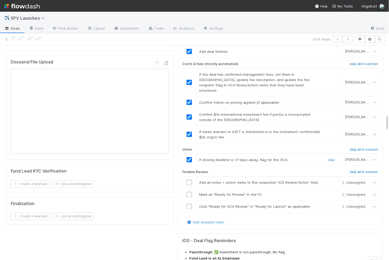
scroll to position [931, 0]
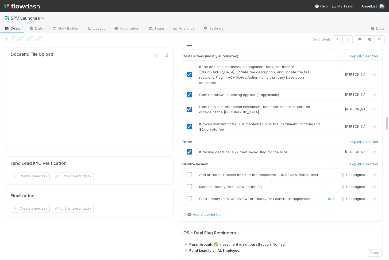
click at [188, 197] on input "checkbox" at bounding box center [188, 199] width 5 height 5
click at [188, 185] on input "checkbox" at bounding box center [188, 187] width 5 height 5
click at [188, 173] on input "checkbox" at bounding box center [188, 175] width 5 height 5
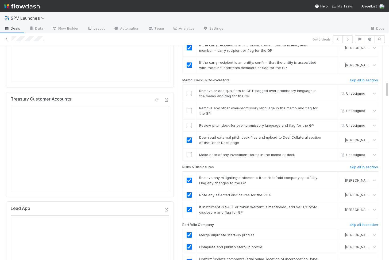
scroll to position [468, 0]
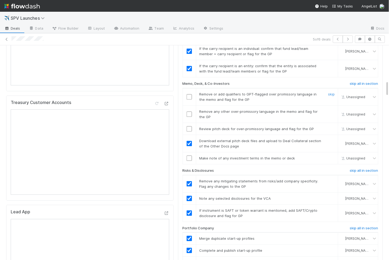
click at [187, 94] on input "checkbox" at bounding box center [188, 96] width 5 height 5
click at [188, 112] on input "checkbox" at bounding box center [188, 114] width 5 height 5
click at [188, 126] on input "checkbox" at bounding box center [188, 128] width 5 height 5
click at [189, 153] on td at bounding box center [188, 159] width 13 height 12
click at [190, 156] on input "checkbox" at bounding box center [188, 158] width 5 height 5
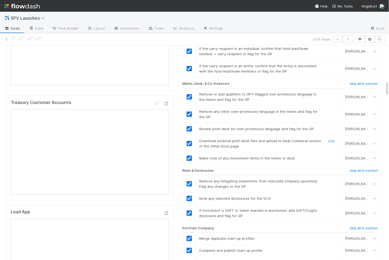
scroll to position [0, 0]
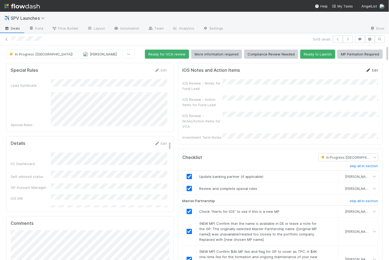
click at [373, 70] on link "Edit" at bounding box center [371, 70] width 13 height 4
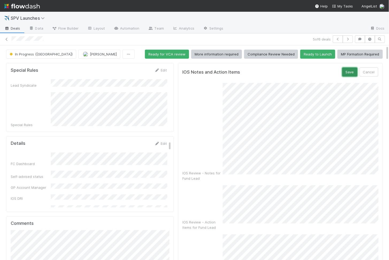
click at [350, 69] on button "Save" at bounding box center [349, 72] width 15 height 9
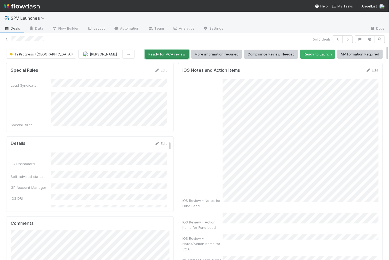
click at [166, 54] on button "Ready for VCA review" at bounding box center [167, 54] width 44 height 9
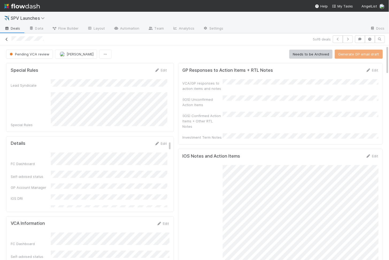
click at [9, 39] on icon at bounding box center [6, 39] width 5 height 3
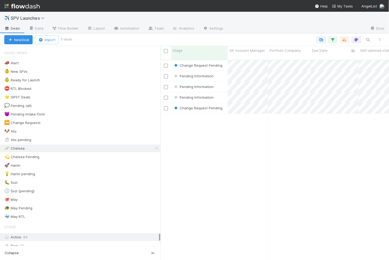
scroll to position [205, 228]
click at [225, 60] on div "Change Request Pending" at bounding box center [199, 65] width 57 height 10
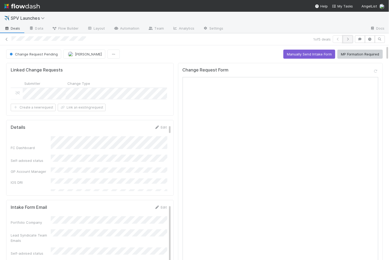
click at [352, 40] on button "button" at bounding box center [347, 39] width 10 height 7
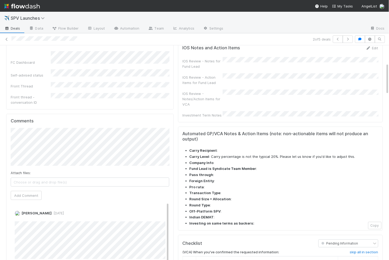
scroll to position [124, 0]
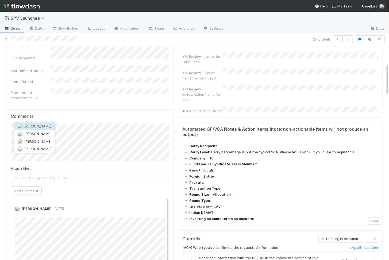
click at [27, 126] on span "Sam Josephson" at bounding box center [37, 126] width 27 height 4
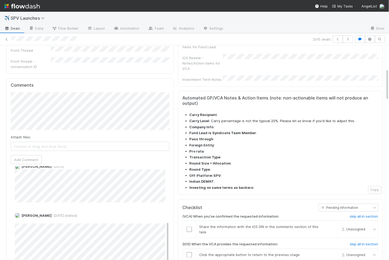
scroll to position [0, 0]
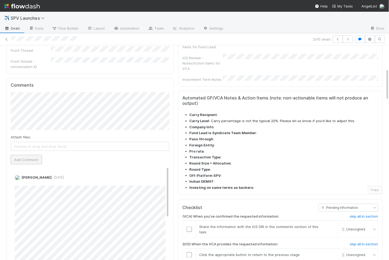
click at [27, 155] on button "Add Comment" at bounding box center [26, 159] width 31 height 9
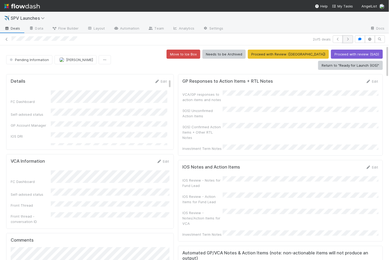
click at [350, 39] on icon "button" at bounding box center [347, 39] width 5 height 3
click at [349, 38] on icon "button" at bounding box center [347, 39] width 5 height 3
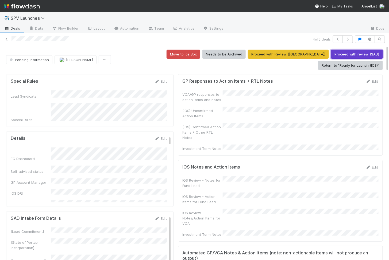
click at [331, 55] on button "Proceed with review (SAD)" at bounding box center [357, 54] width 52 height 9
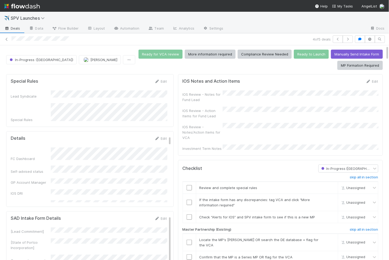
click at [10, 39] on div "4 of 5 deals" at bounding box center [194, 39] width 389 height 7
click at [7, 39] on icon at bounding box center [6, 39] width 5 height 3
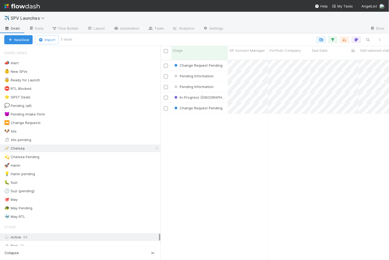
scroll to position [205, 228]
click at [225, 104] on div "Change Request Pending" at bounding box center [199, 108] width 57 height 10
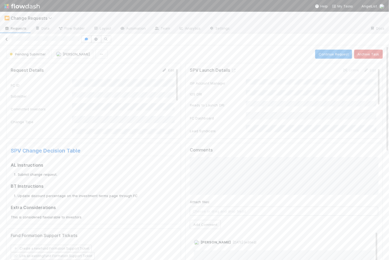
click at [7, 40] on icon at bounding box center [6, 39] width 5 height 3
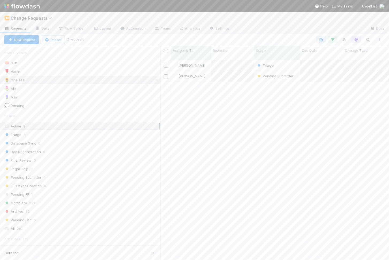
scroll to position [205, 228]
click at [254, 76] on div "Pending Submitter" at bounding box center [277, 76] width 46 height 10
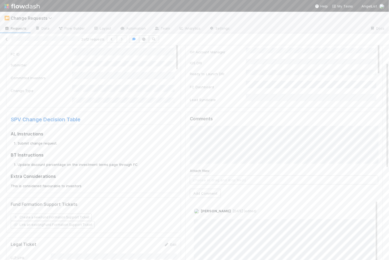
scroll to position [41, 0]
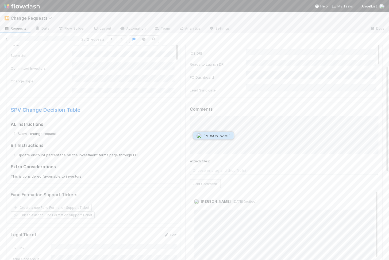
click at [230, 136] on span "[PERSON_NAME]" at bounding box center [216, 136] width 27 height 4
click at [205, 180] on button "Add Comment" at bounding box center [205, 184] width 31 height 9
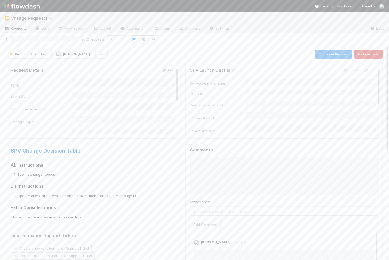
click at [7, 39] on icon at bounding box center [6, 39] width 5 height 3
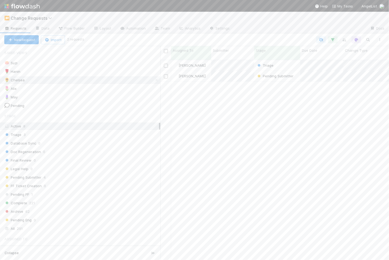
scroll to position [205, 228]
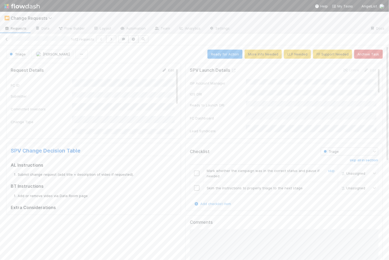
click at [198, 171] on input "checkbox" at bounding box center [196, 173] width 5 height 5
click at [198, 186] on input "checkbox" at bounding box center [196, 188] width 5 height 5
click at [226, 54] on button "Ready for Action" at bounding box center [224, 54] width 35 height 9
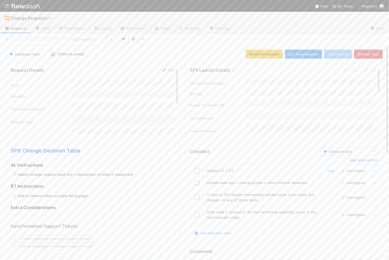
click at [199, 170] on div at bounding box center [196, 170] width 13 height 5
click at [197, 170] on input "checkbox" at bounding box center [196, 170] width 5 height 5
click at [197, 182] on input "checkbox" at bounding box center [196, 182] width 5 height 5
click at [332, 193] on link "skip" at bounding box center [331, 195] width 7 height 4
click at [331, 211] on link "skip" at bounding box center [331, 212] width 7 height 4
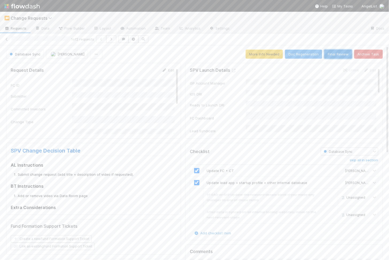
click at [340, 52] on button "Final Review" at bounding box center [338, 54] width 28 height 9
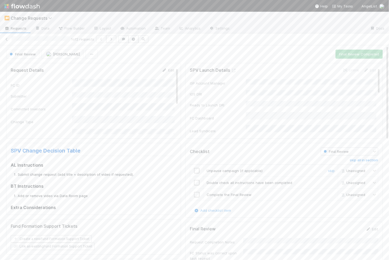
click at [197, 168] on input "checkbox" at bounding box center [196, 170] width 5 height 5
click at [197, 181] on input "checkbox" at bounding box center [196, 182] width 5 height 5
click at [197, 193] on input "checkbox" at bounding box center [196, 194] width 5 height 5
click at [365, 54] on button "Final Review Completed" at bounding box center [358, 54] width 47 height 9
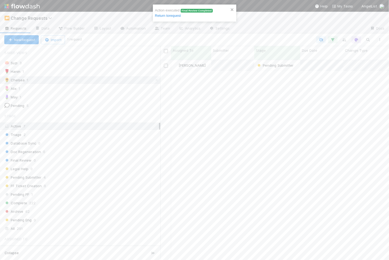
scroll to position [0, 0]
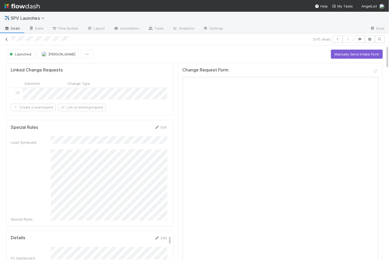
click at [8, 38] on icon at bounding box center [6, 39] width 5 height 3
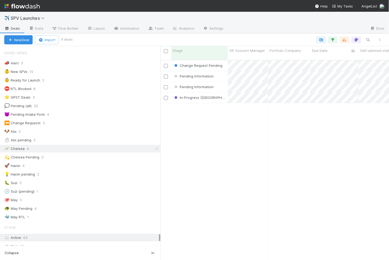
scroll to position [204, 228]
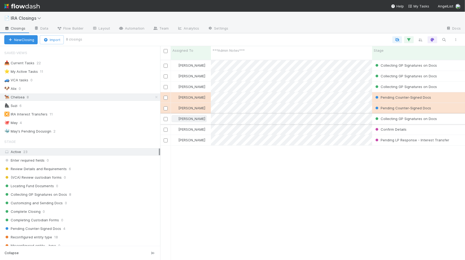
scroll to position [205, 305]
